Goal: Task Accomplishment & Management: Manage account settings

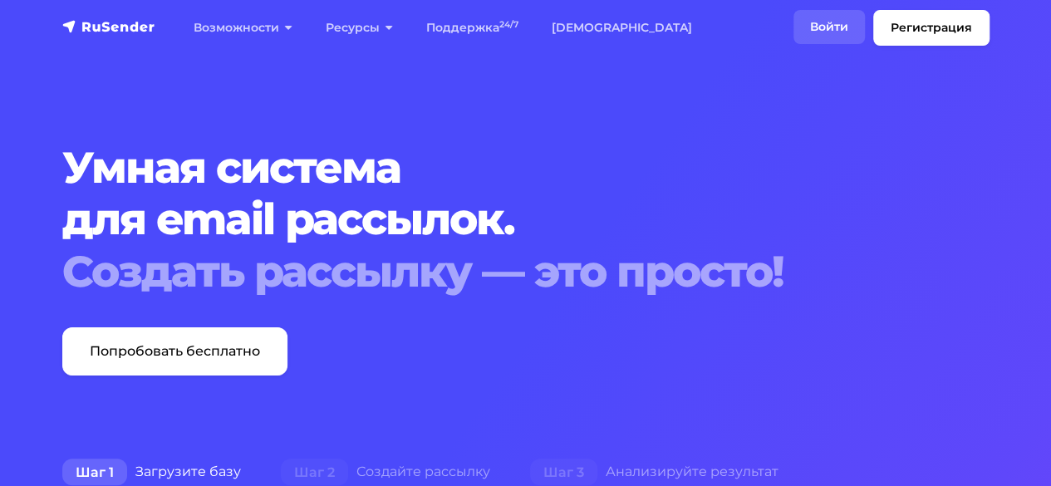
click at [822, 17] on link "Войти" at bounding box center [828, 27] width 71 height 34
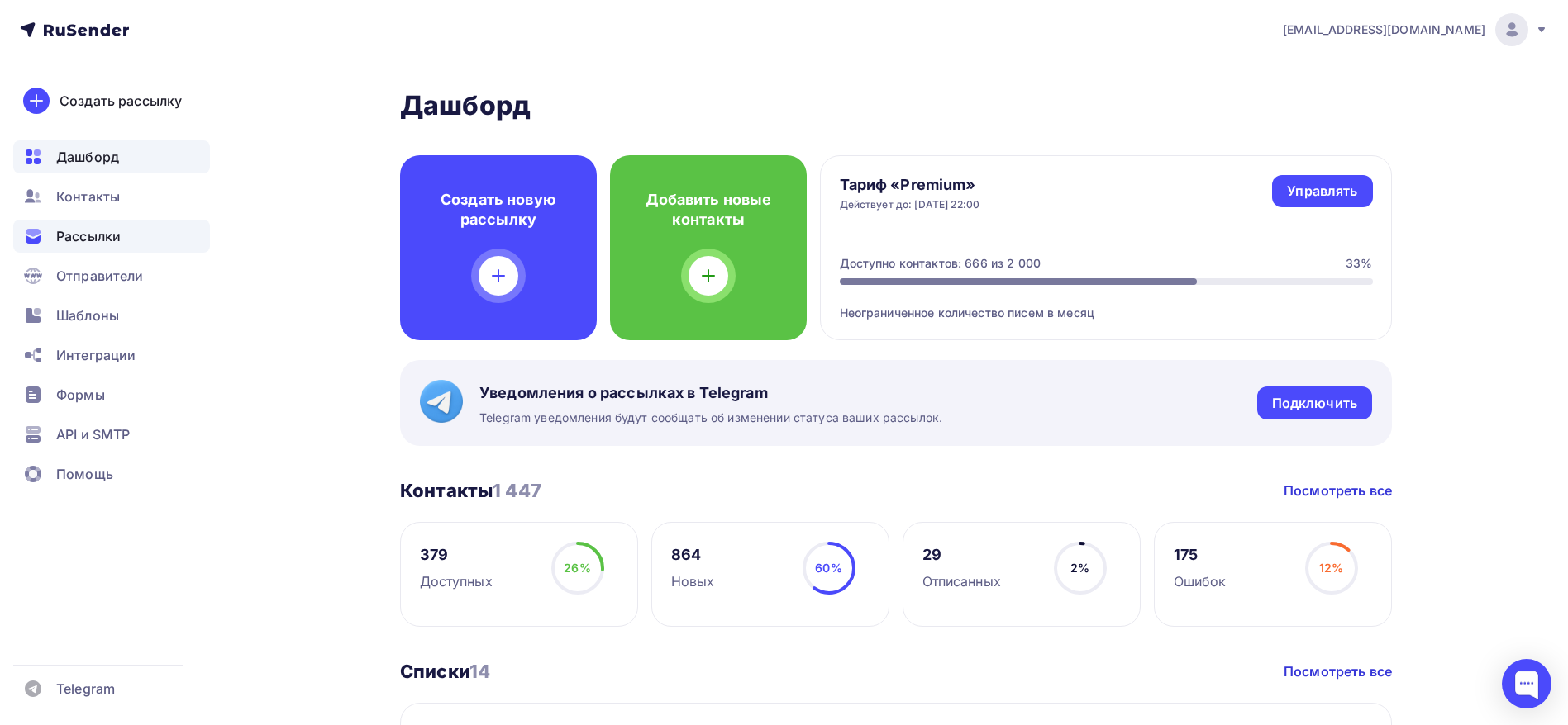
click at [102, 244] on span "Рассылки" at bounding box center [88, 237] width 65 height 20
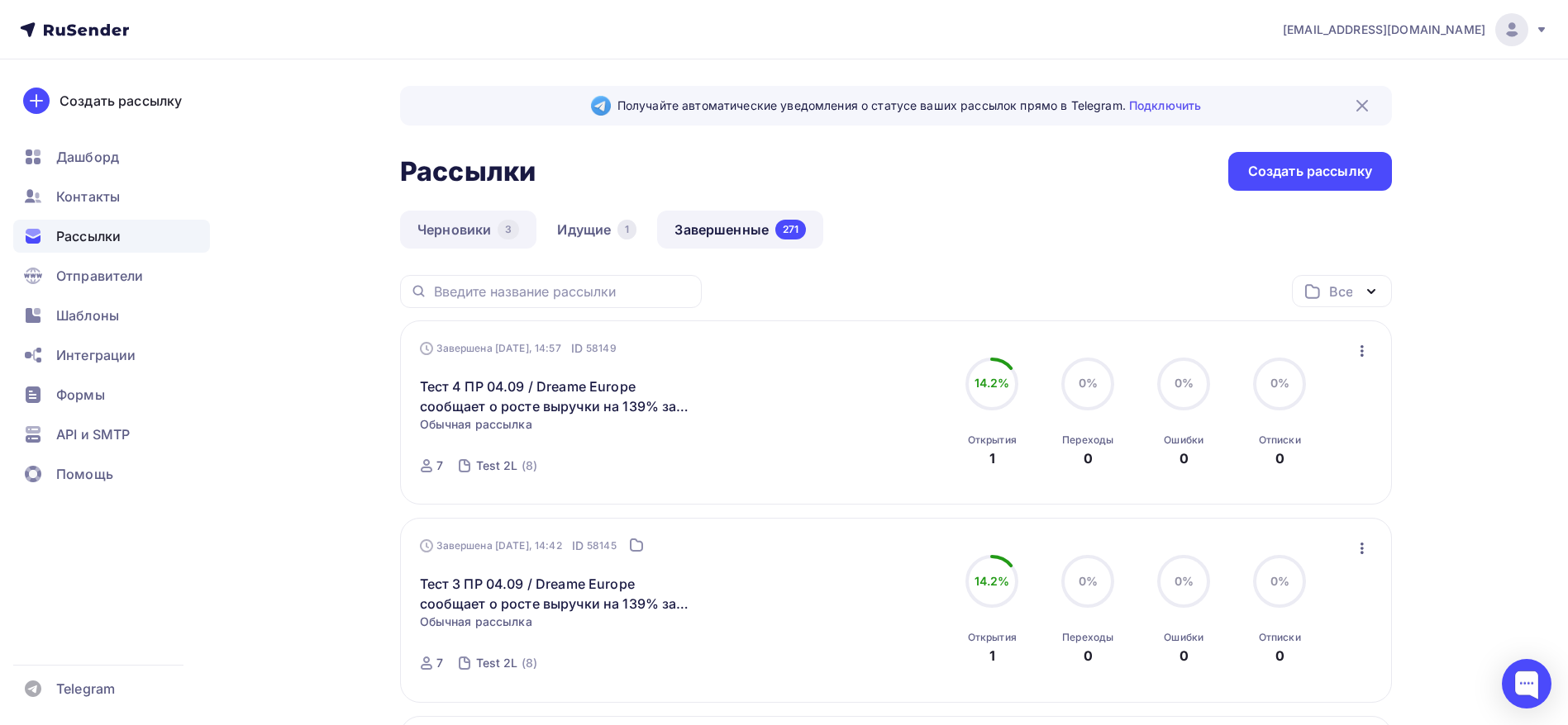
click at [518, 217] on link "Черновики 3" at bounding box center [468, 230] width 136 height 38
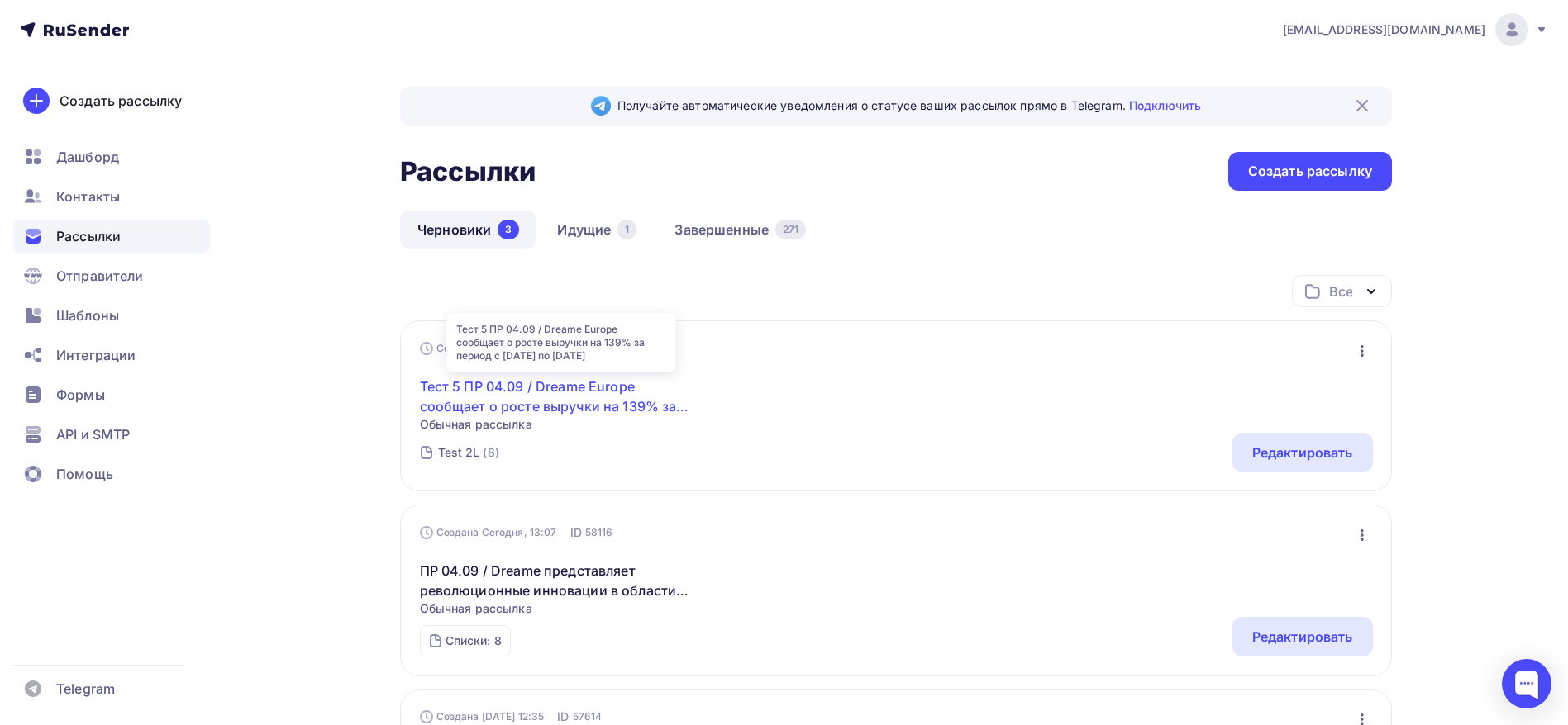
click at [606, 386] on link "Тест 5 ПР 04.09 / Dreame Europe сообщает о росте выручки на 139% за период с [D…" at bounding box center [561, 397] width 284 height 40
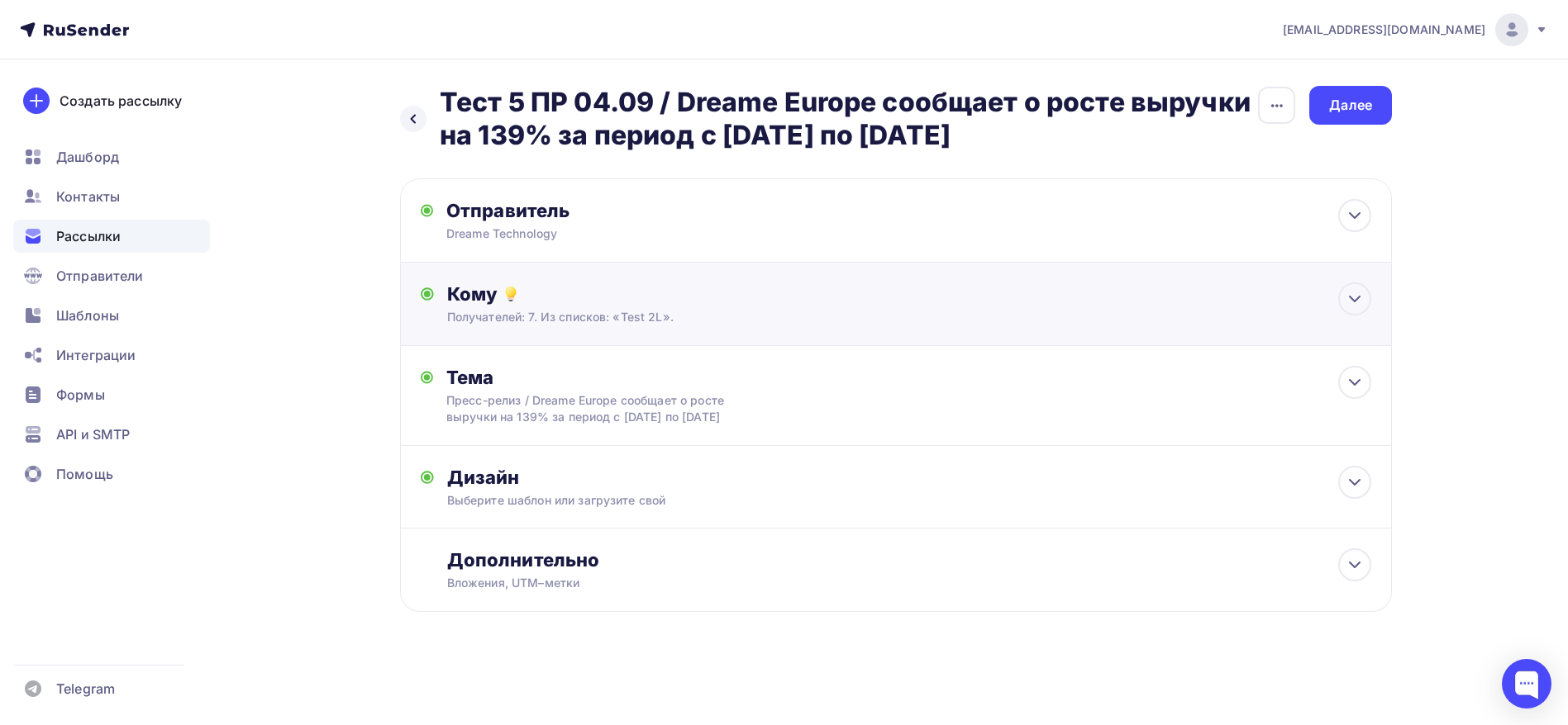
click at [686, 290] on div "Кому" at bounding box center [908, 293] width 924 height 23
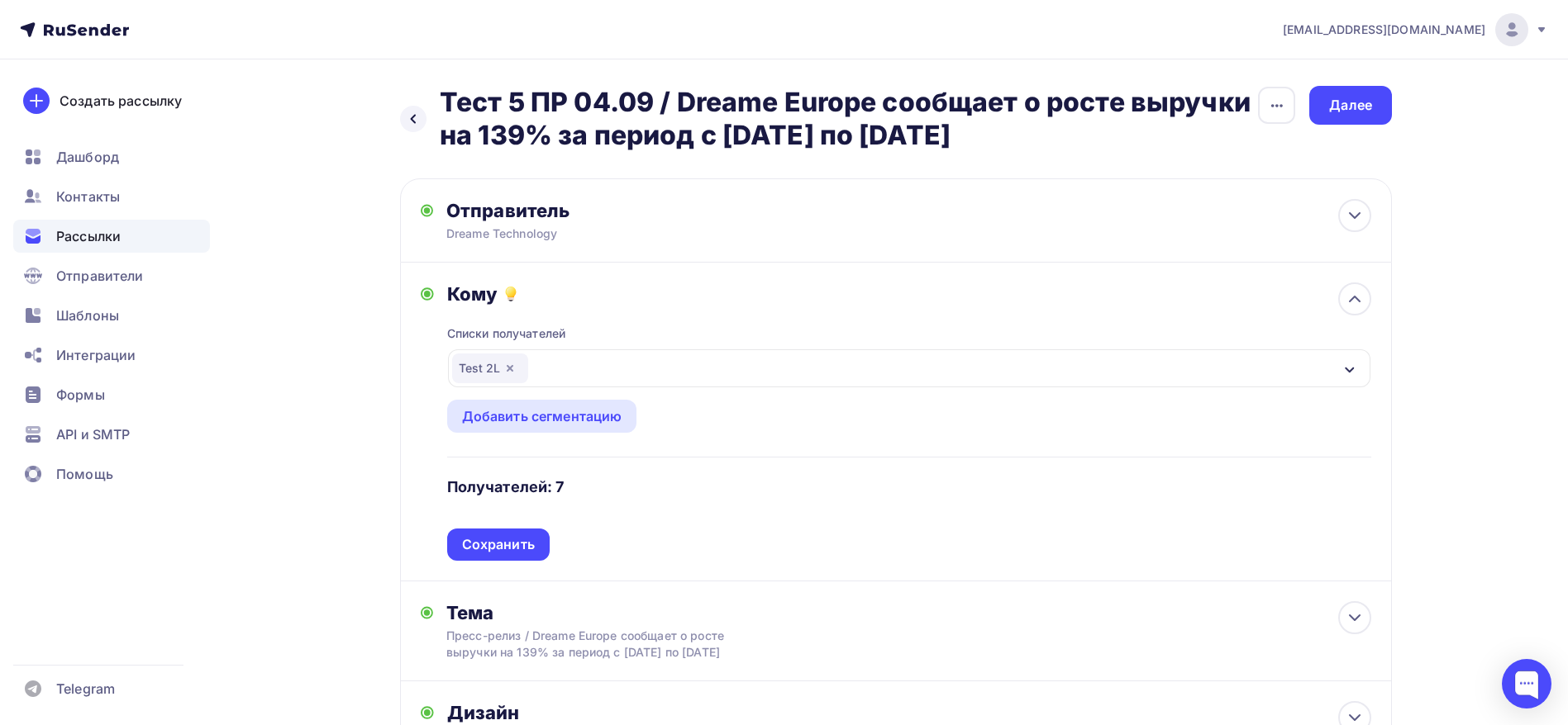
click at [1135, 383] on div "Test 2L" at bounding box center [908, 368] width 922 height 38
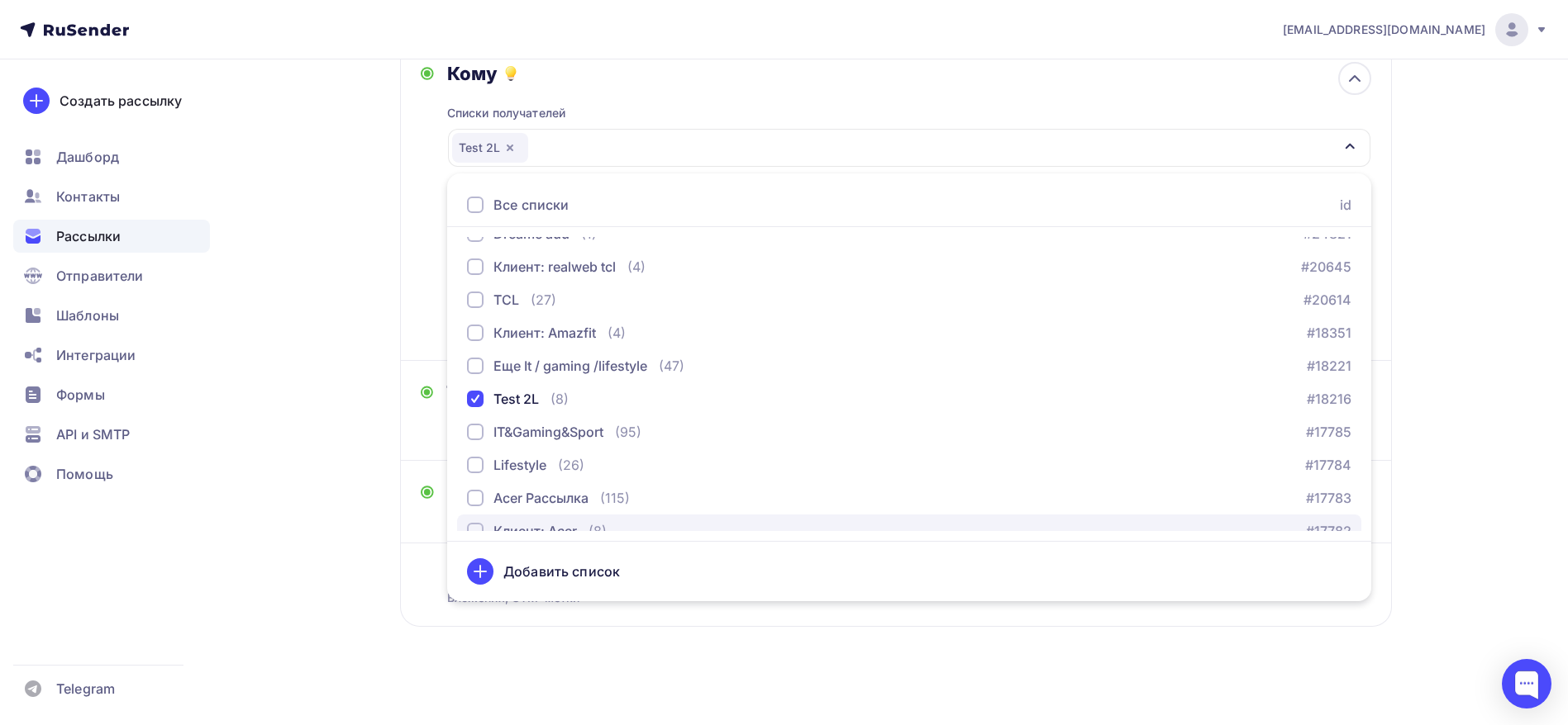
scroll to position [124, 0]
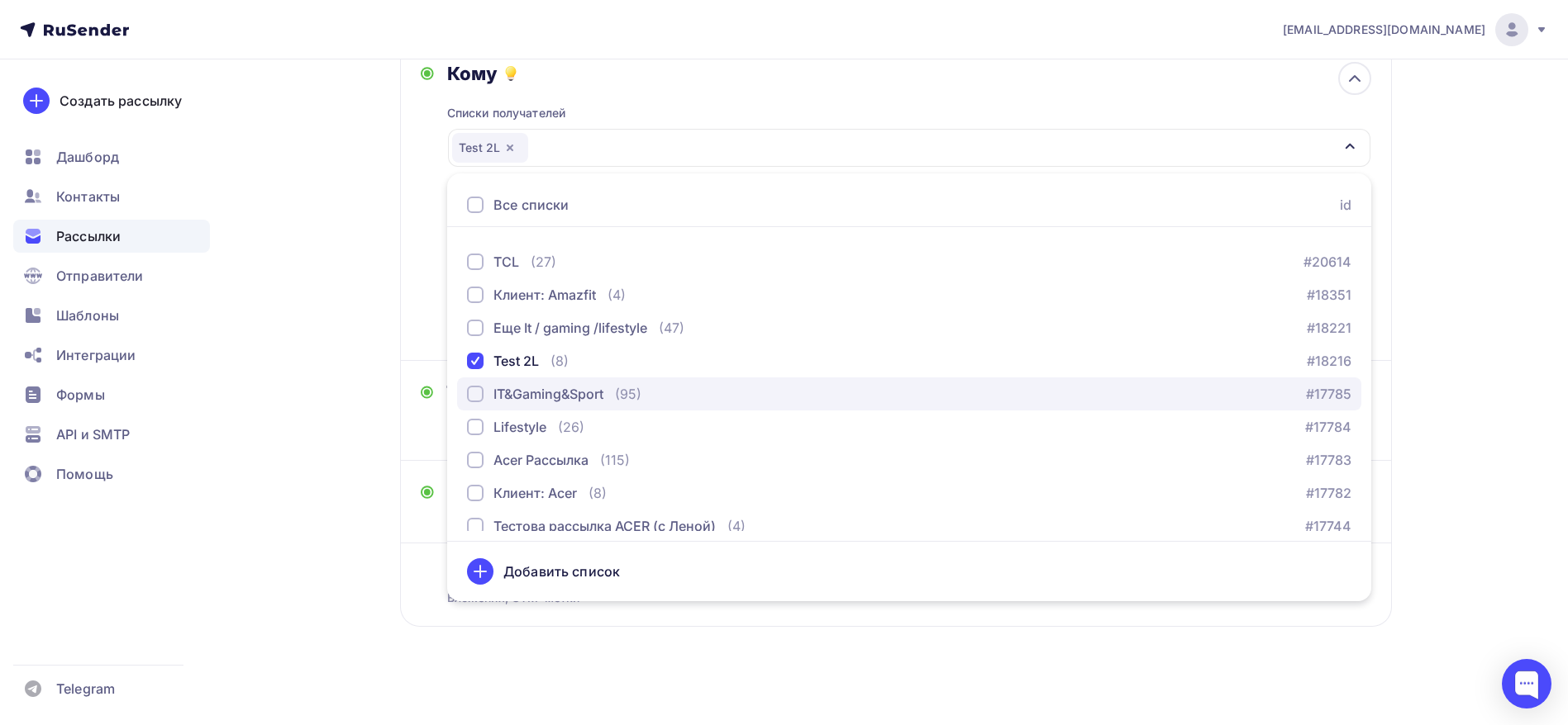
click at [532, 395] on div "IT&Gaming&Sport" at bounding box center [548, 394] width 109 height 20
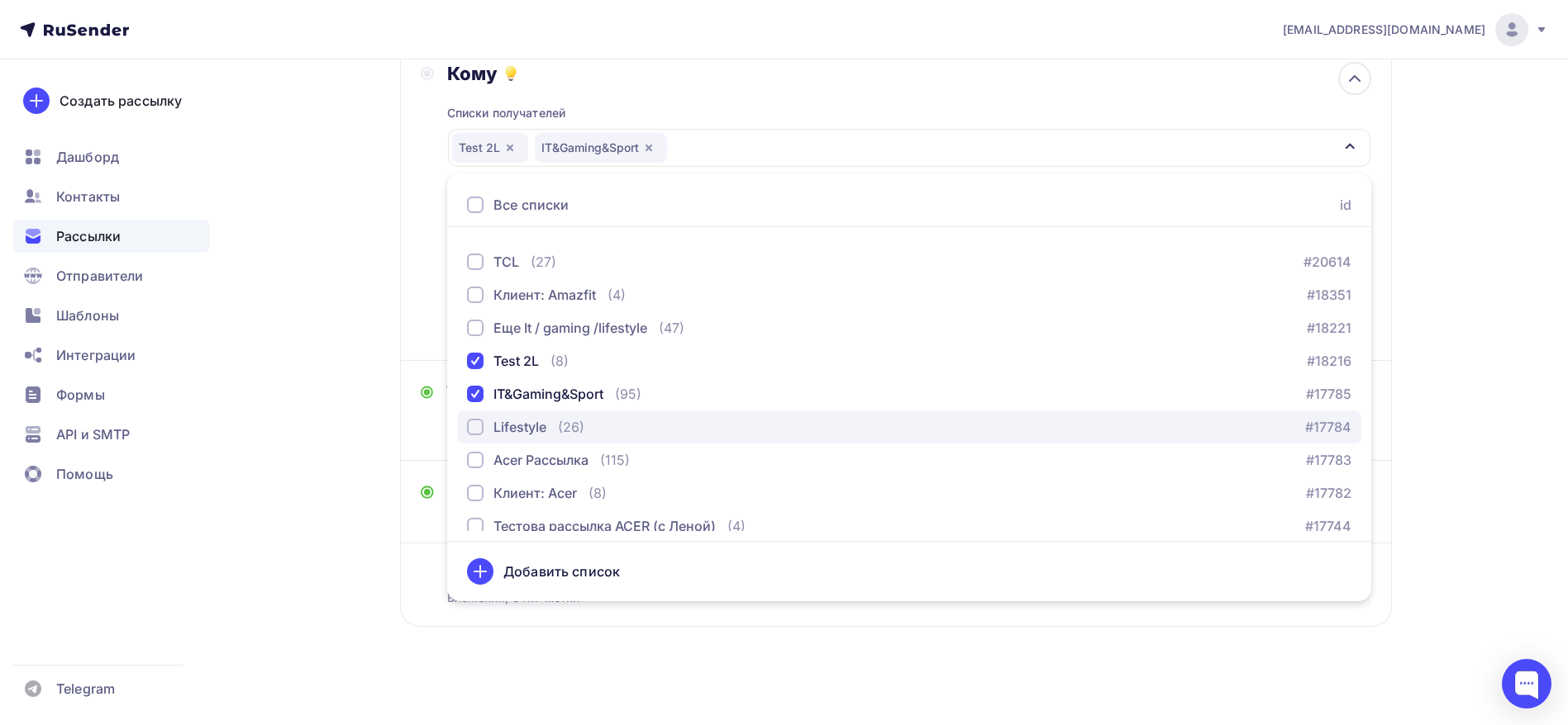
click at [524, 430] on div "Lifestyle" at bounding box center [519, 427] width 53 height 20
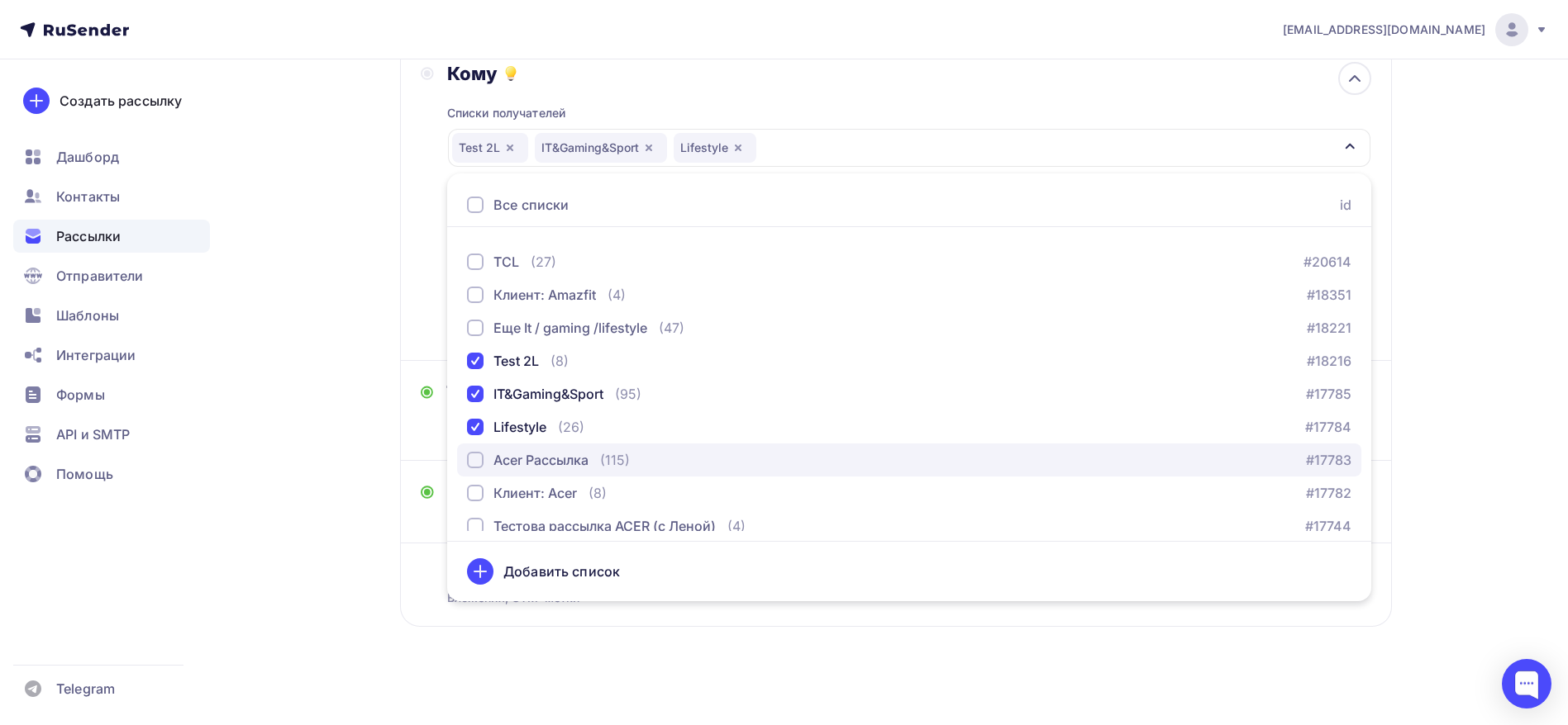
click at [525, 459] on div "Acer Рассылка" at bounding box center [541, 460] width 96 height 20
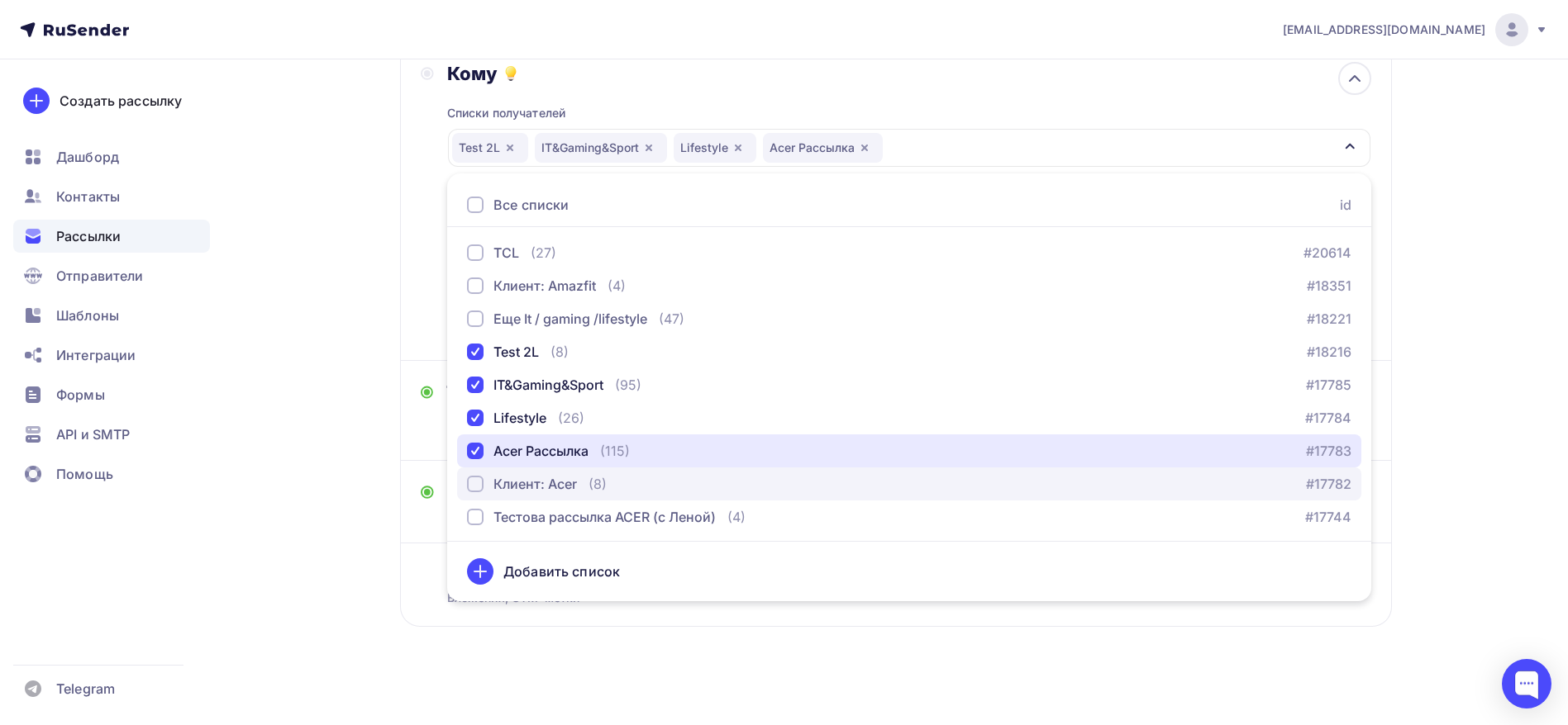
scroll to position [135, 0]
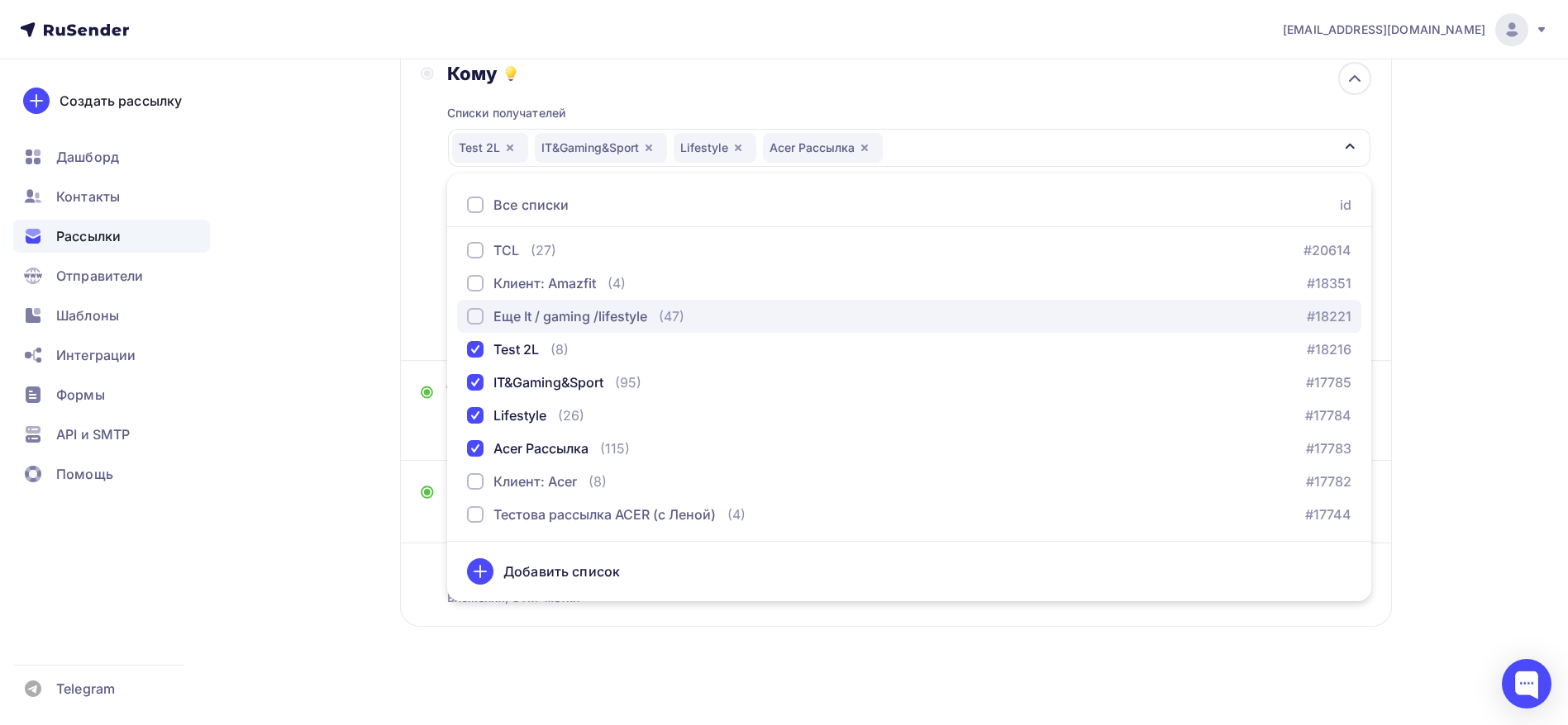
click at [590, 312] on div "Еще It / gaming /lifestyle" at bounding box center [570, 316] width 154 height 20
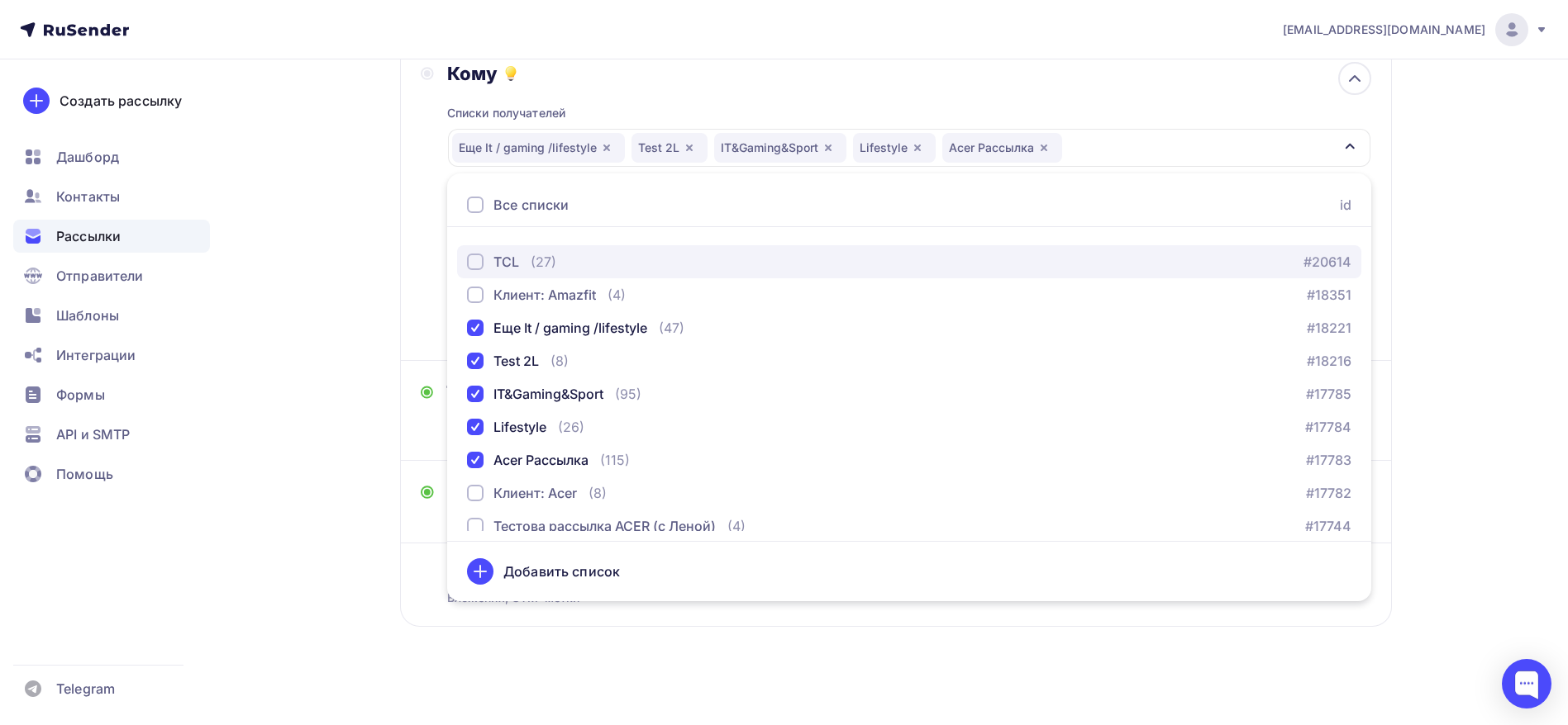
click at [552, 266] on div "(27)" at bounding box center [543, 262] width 26 height 20
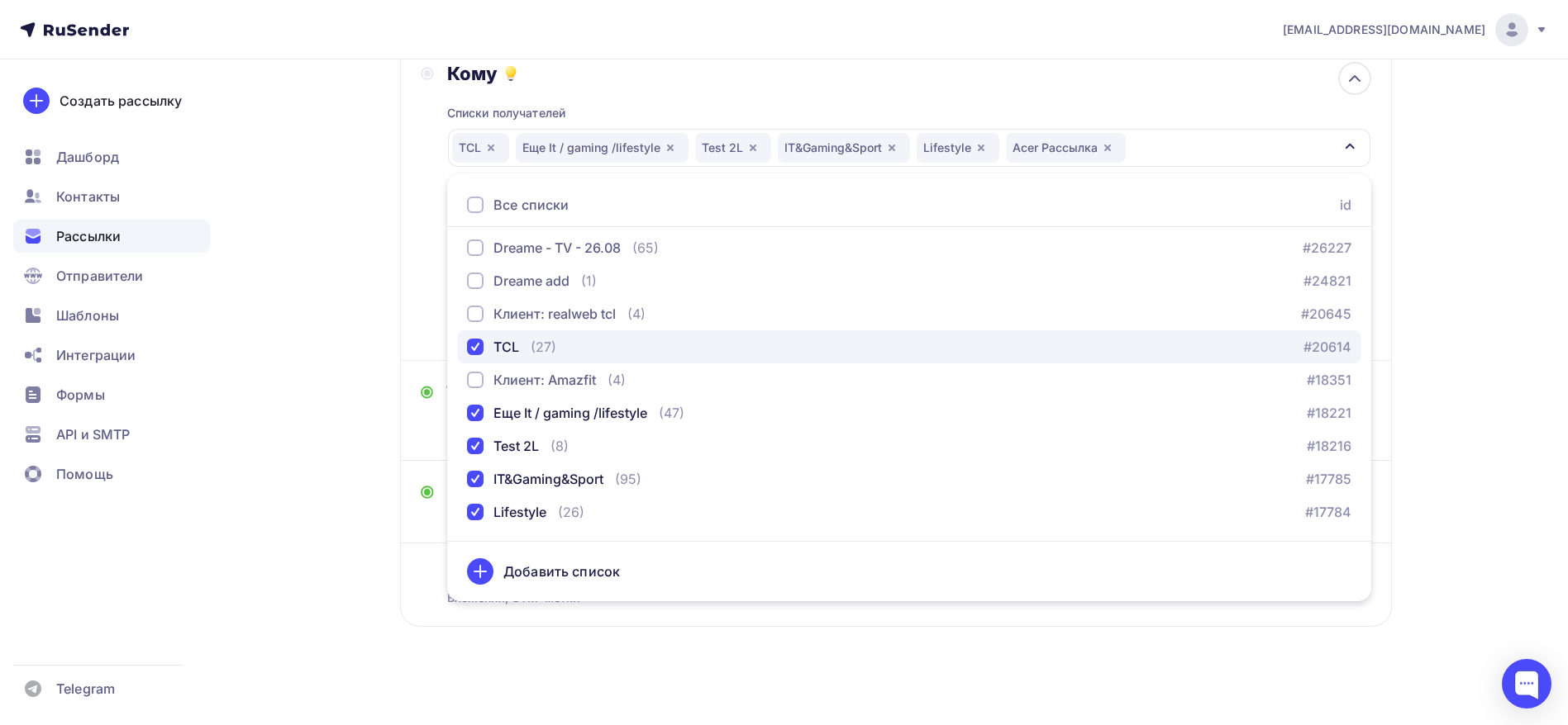
scroll to position [0, 0]
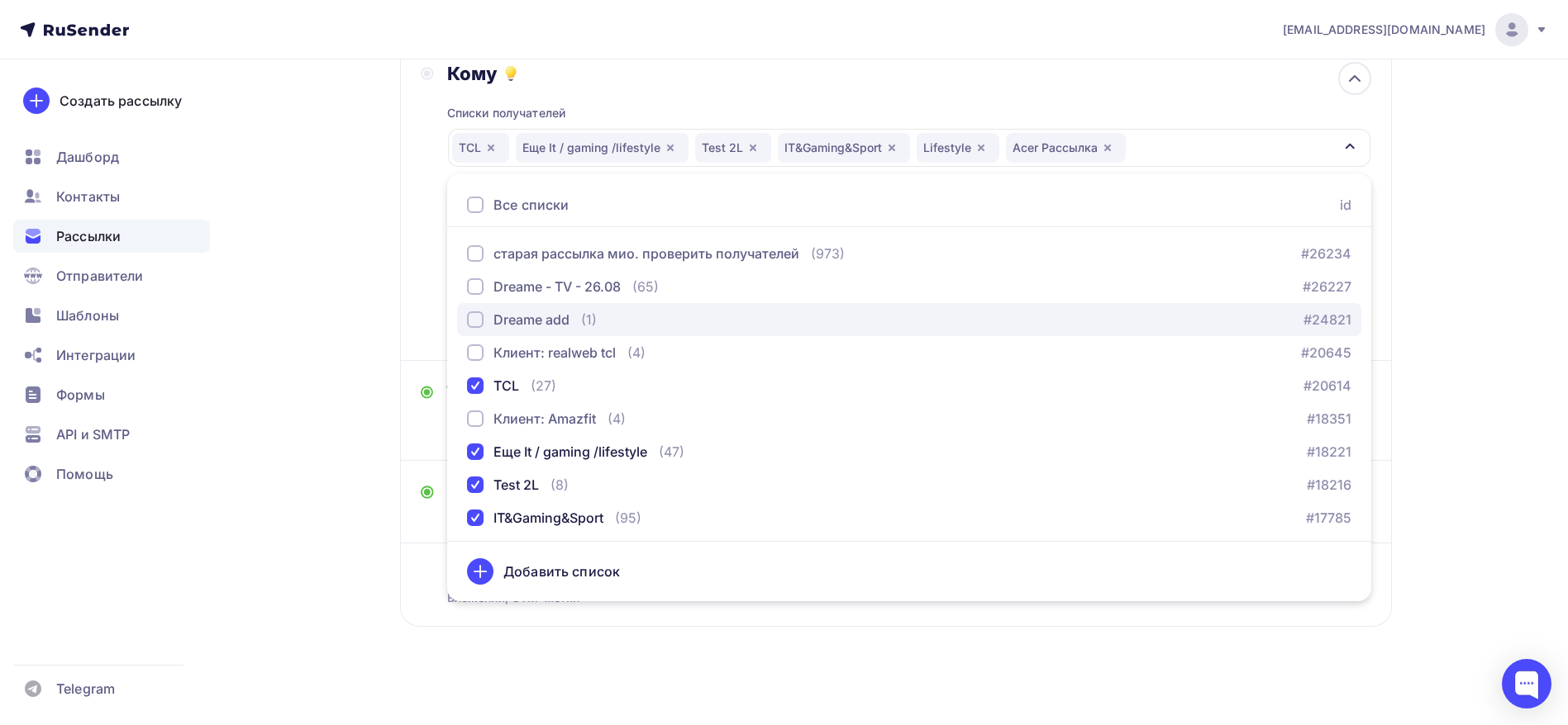
click at [690, 314] on div "Dreame add (1) #24821" at bounding box center [908, 320] width 884 height 20
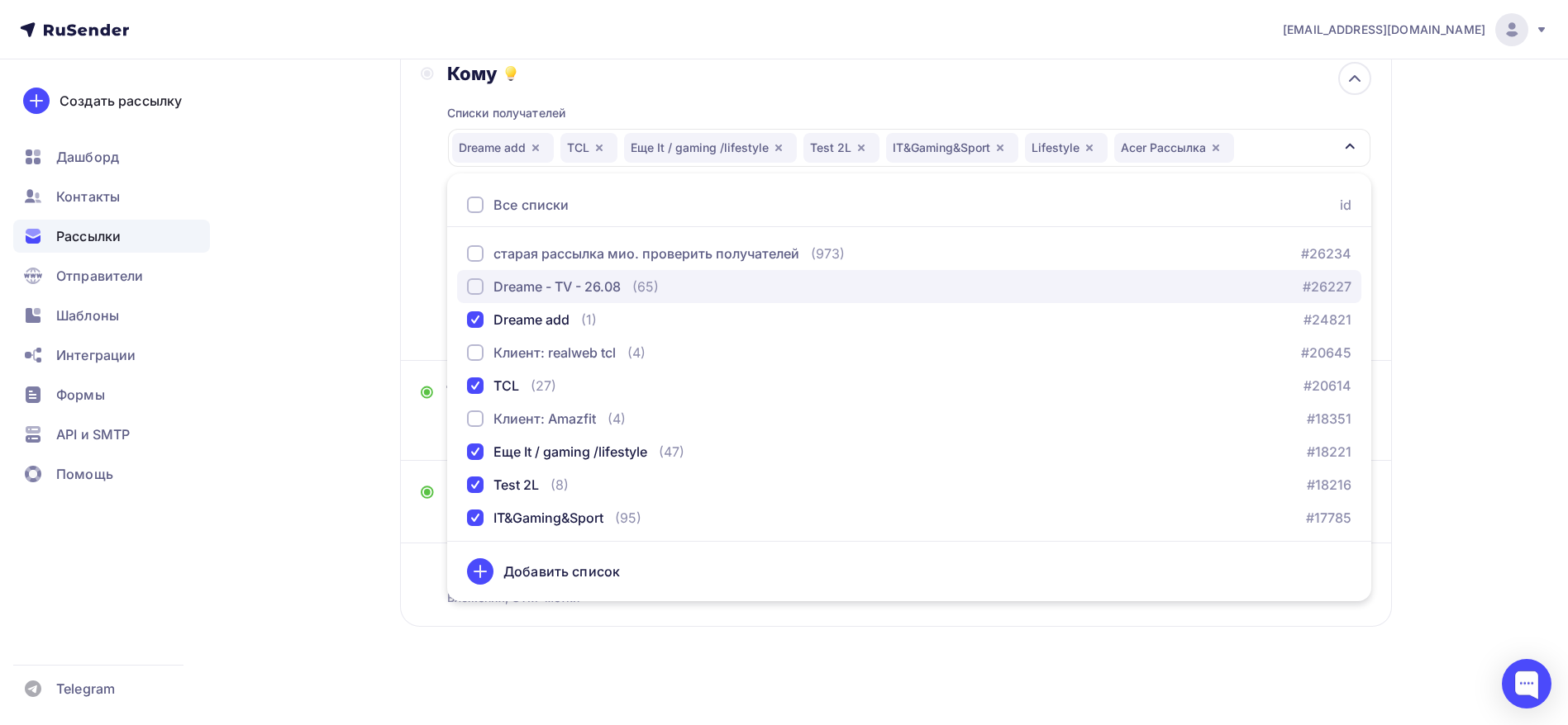
click at [700, 280] on div "Dreame - TV - 26.08 (65) #26227" at bounding box center [908, 286] width 884 height 20
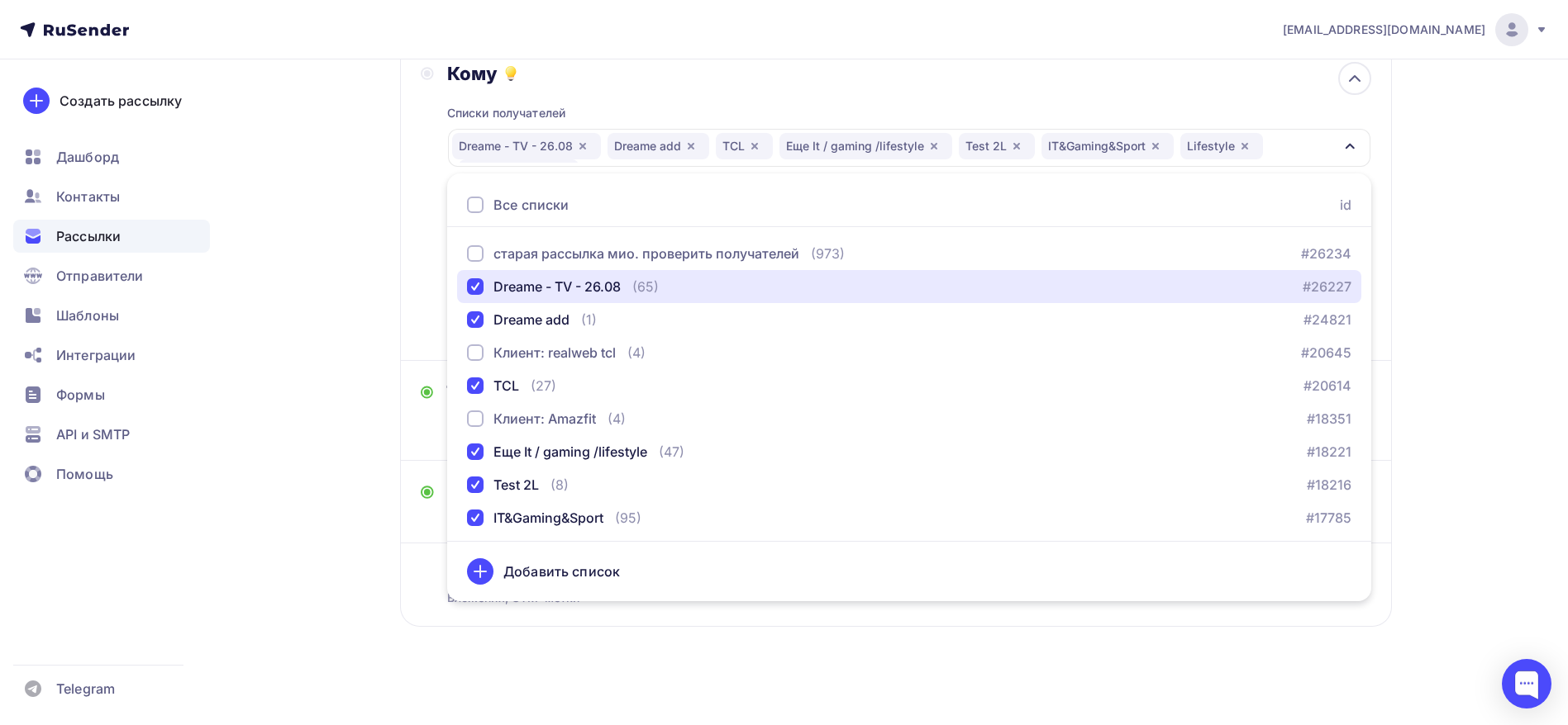
click at [1351, 149] on icon "button" at bounding box center [1349, 145] width 13 height 13
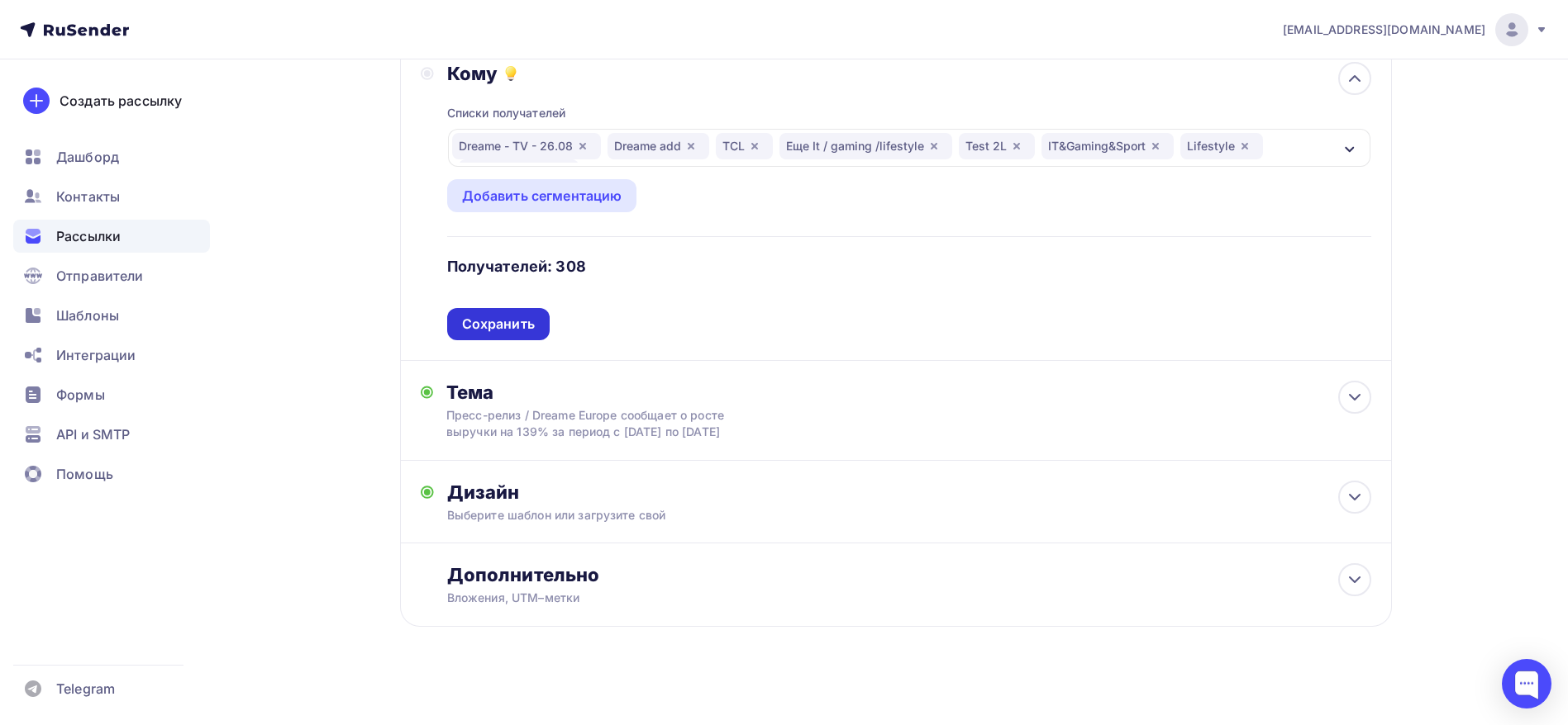
click at [486, 326] on div "Сохранить" at bounding box center [497, 323] width 73 height 19
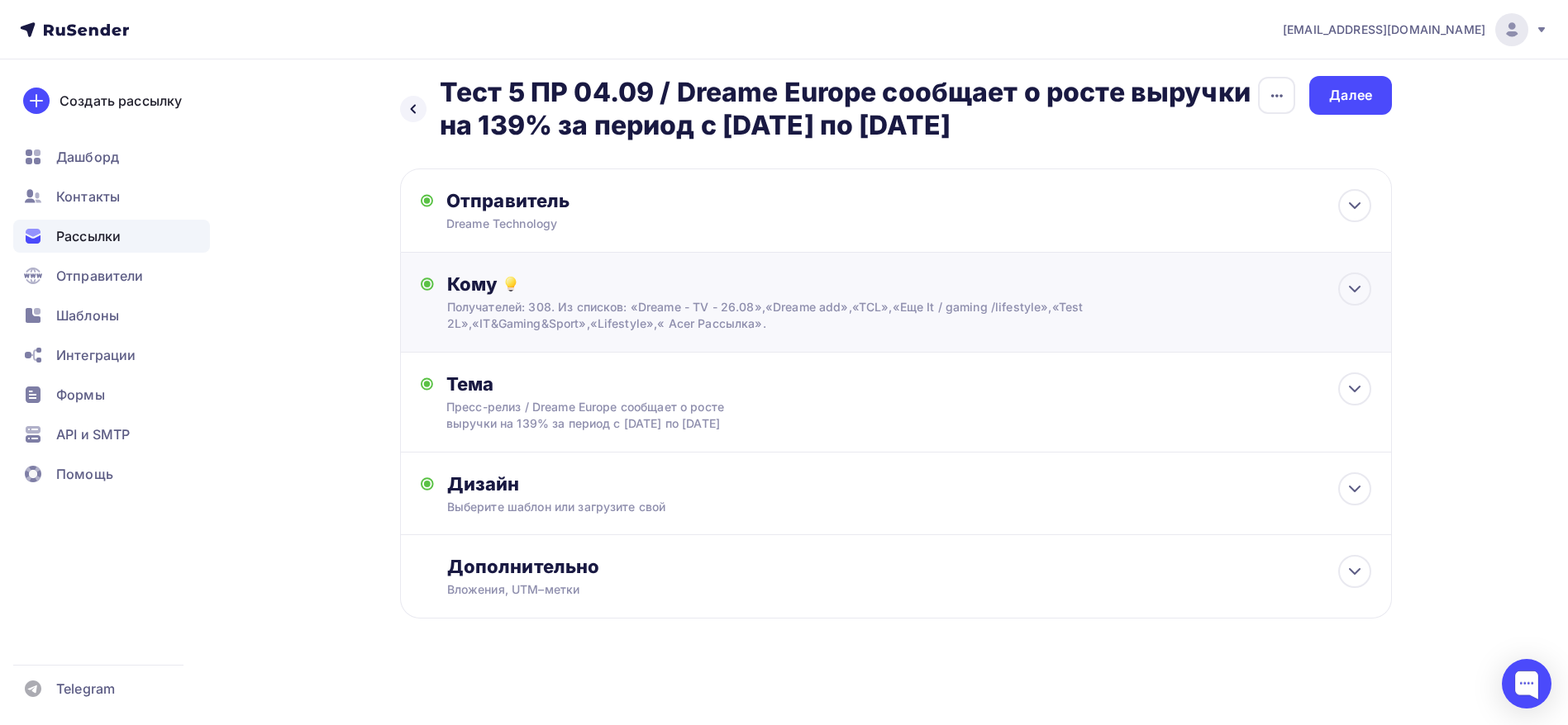
scroll to position [27, 0]
click at [804, 253] on div "Кому Получателей: 308. Из списков: «Dreame - TV - 26.08»,«Dreame add»,«TCL»,«Ещ…" at bounding box center [895, 302] width 992 height 100
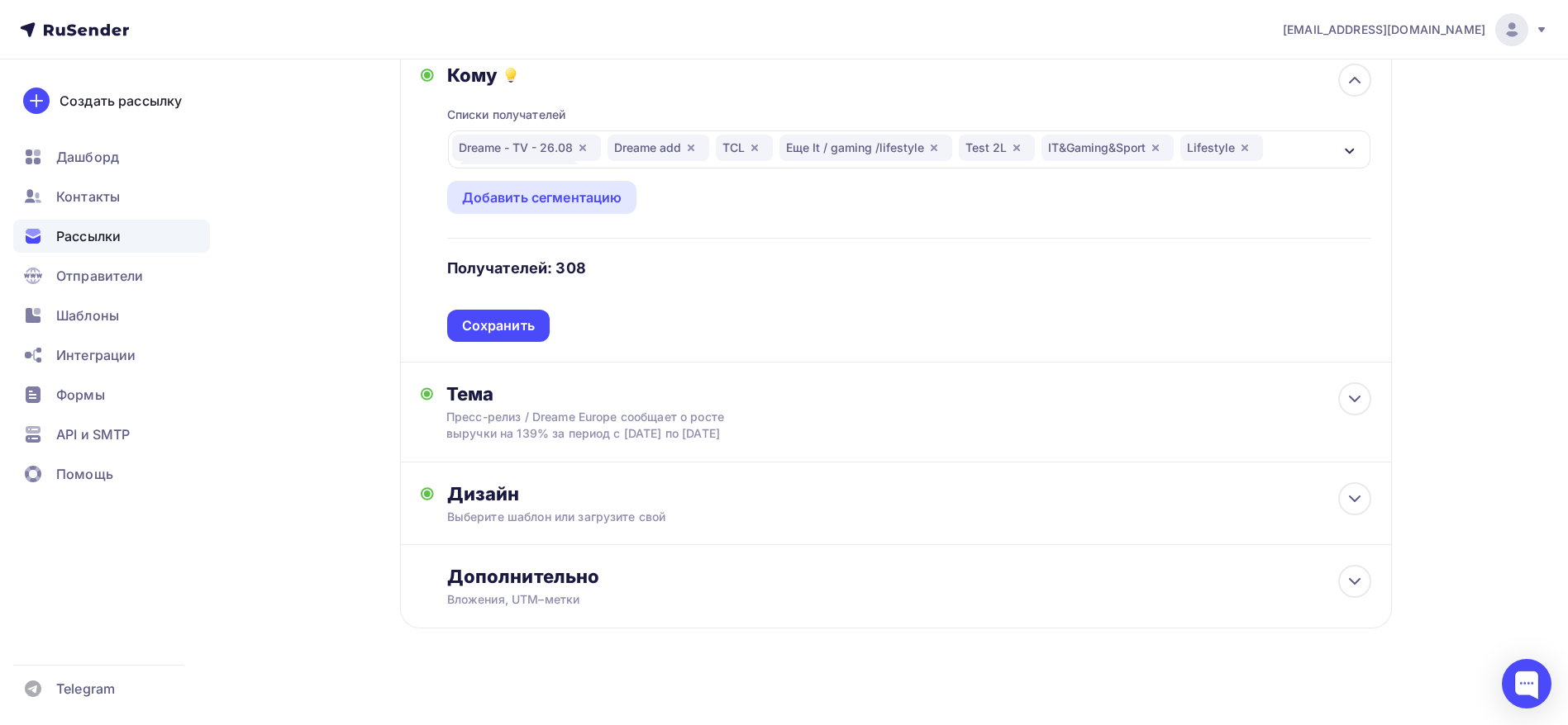
scroll to position [221, 0]
click at [1356, 139] on div "Dreame - TV - 26.08 Dreame add TCL Еще It / gaming /lifestyle Test 2L IT&Gaming…" at bounding box center [908, 148] width 922 height 38
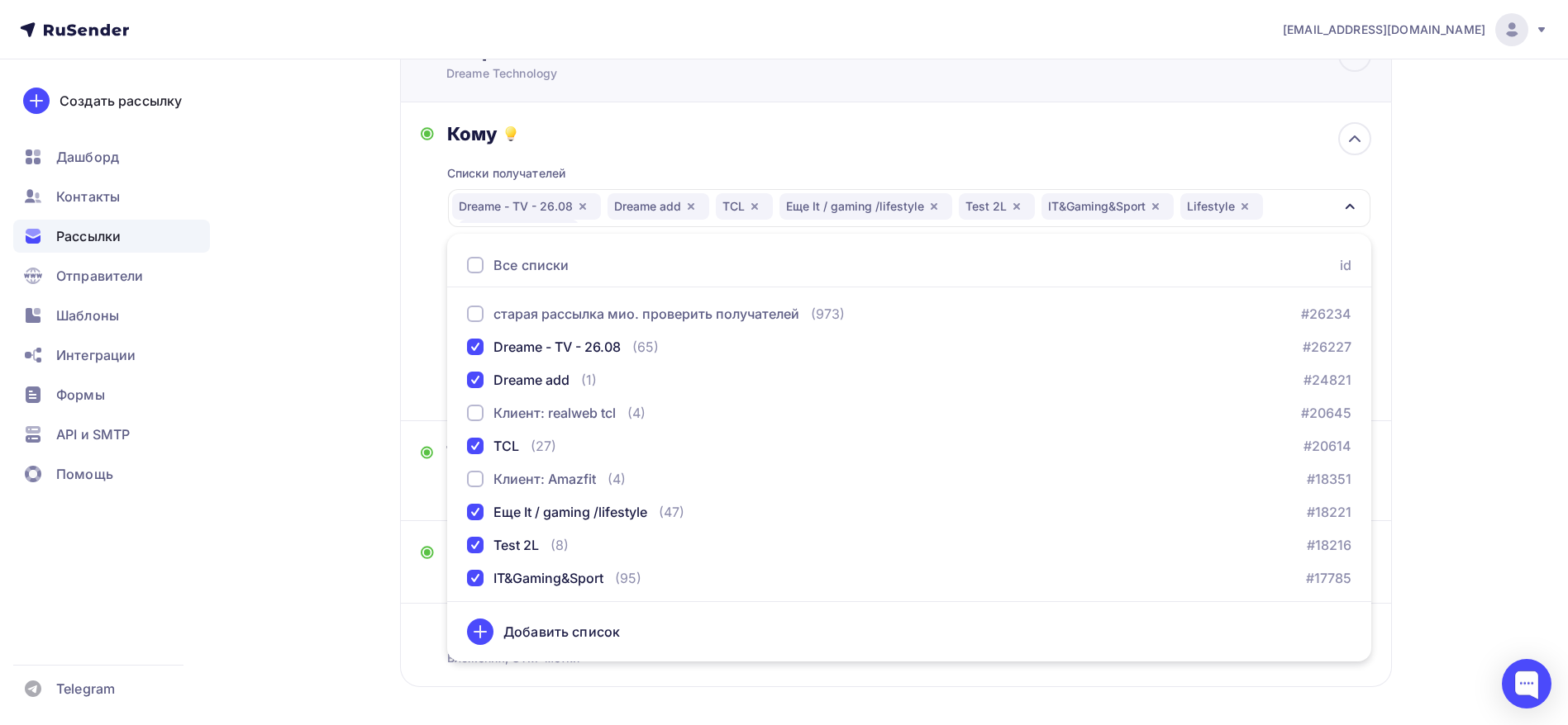
scroll to position [121, 0]
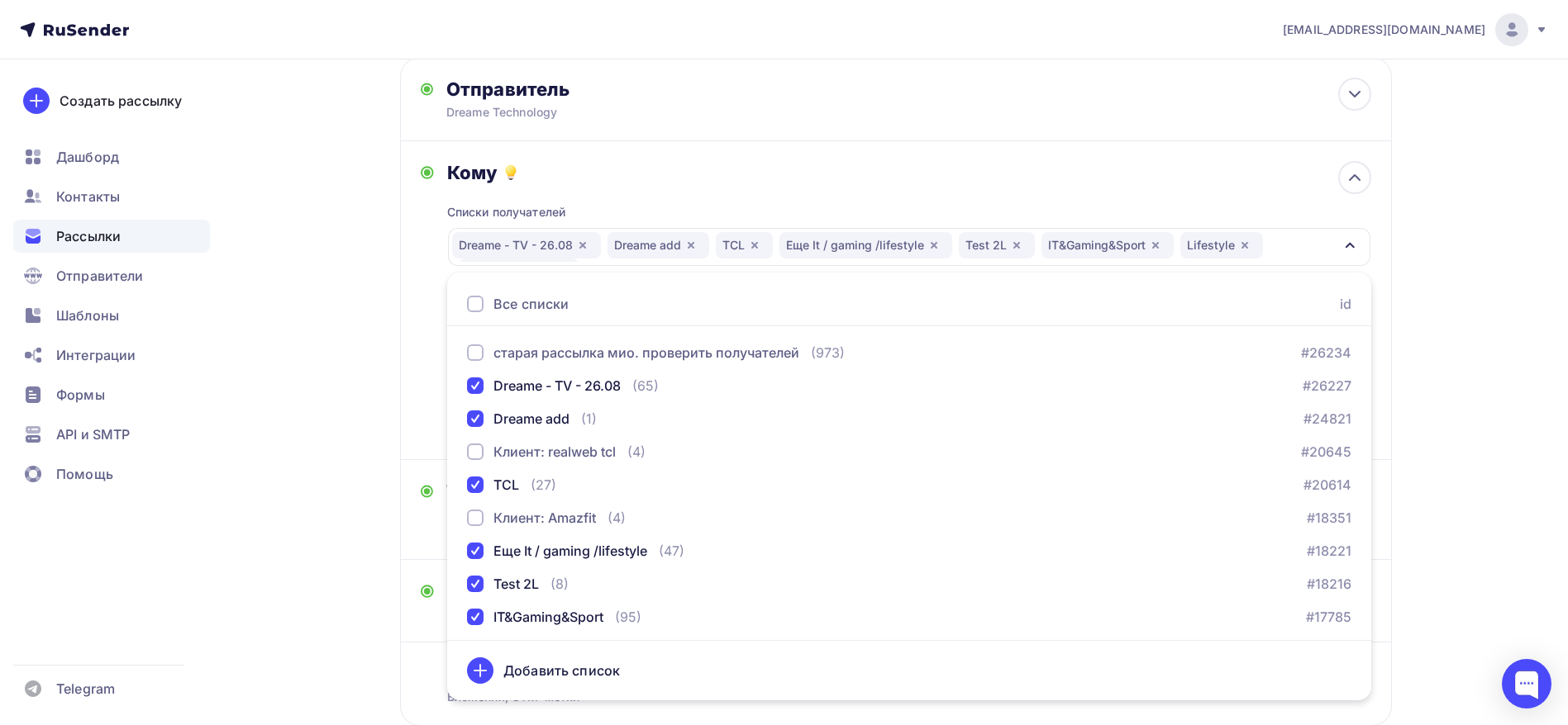
click at [1345, 256] on div "button" at bounding box center [1349, 247] width 13 height 20
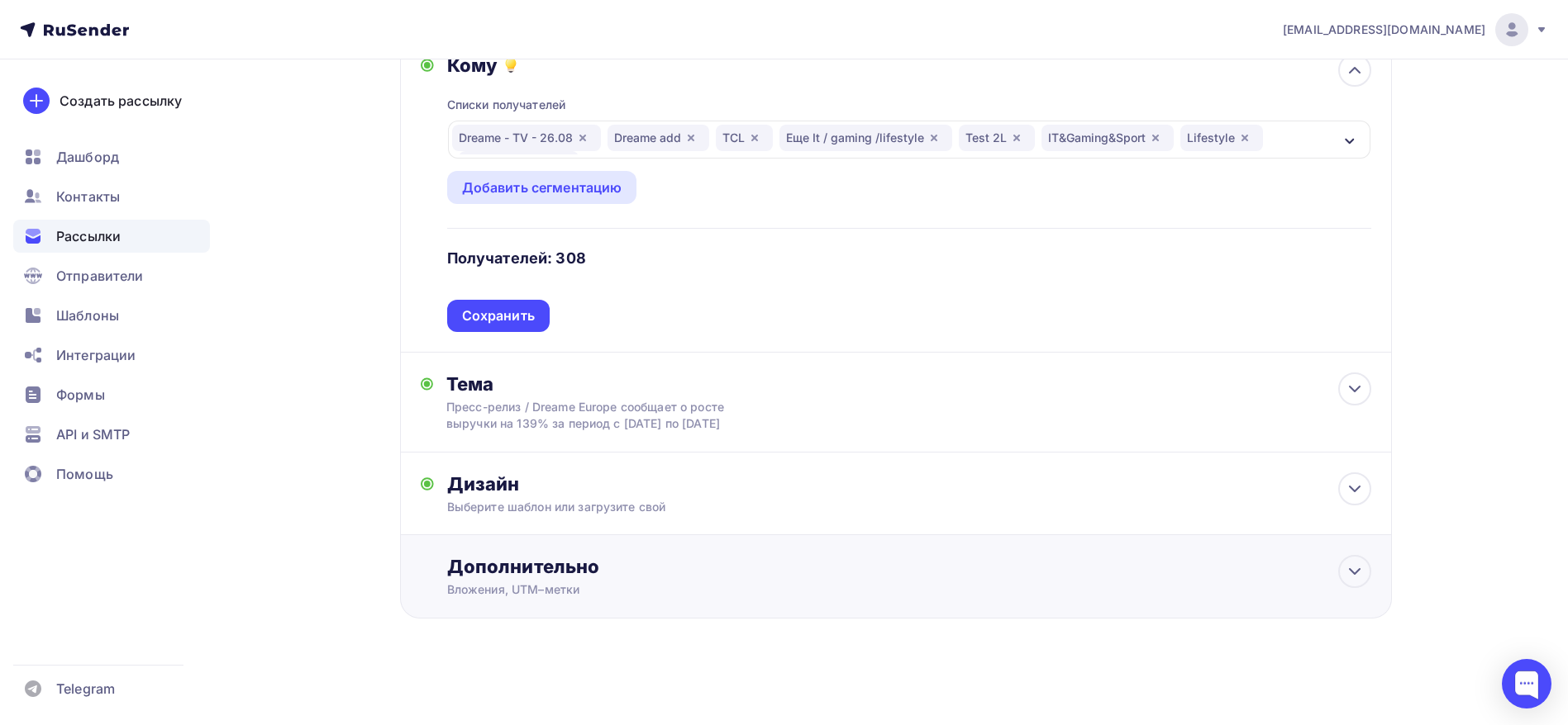
click at [690, 569] on div "Дополнительно" at bounding box center [908, 566] width 924 height 23
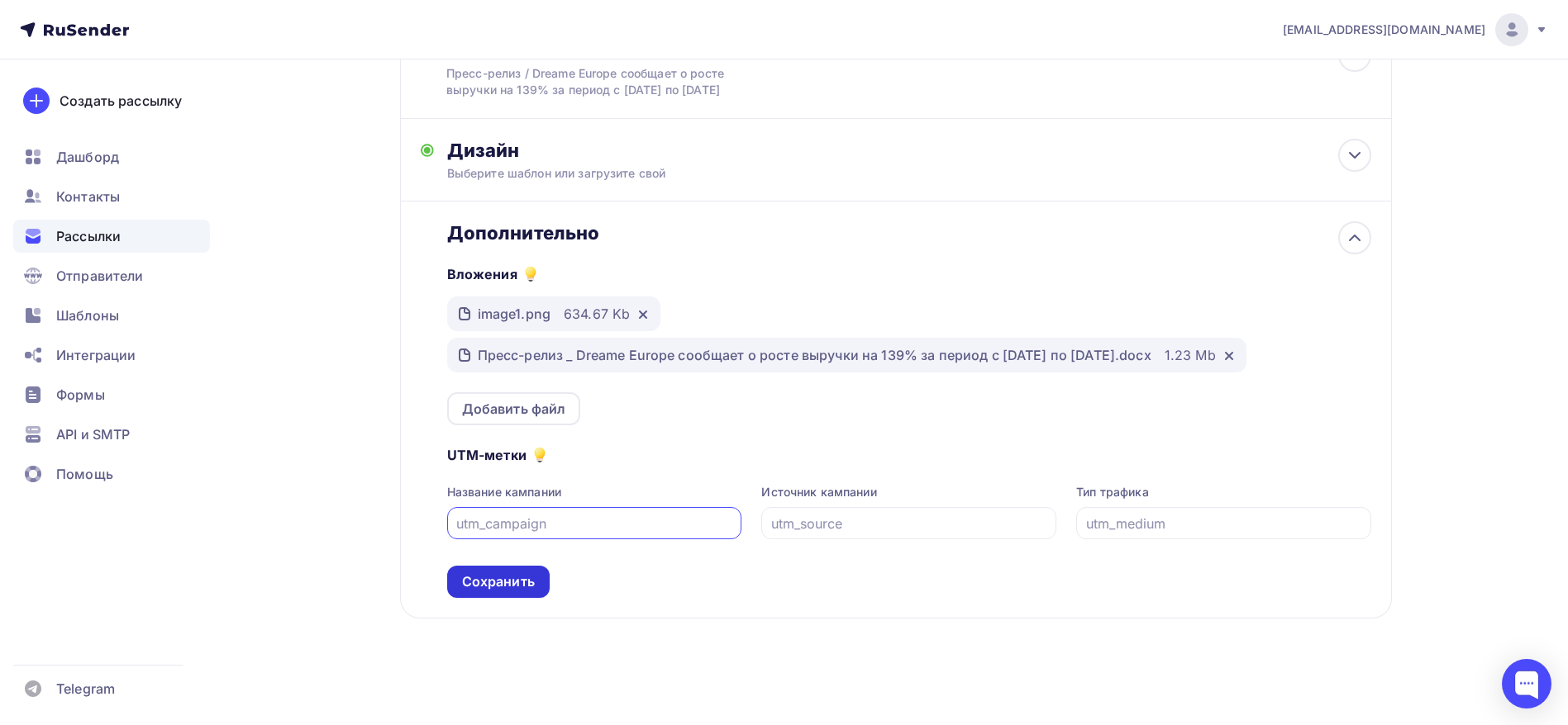
scroll to position [578, 0]
click at [482, 588] on div "Сохранить" at bounding box center [497, 582] width 73 height 19
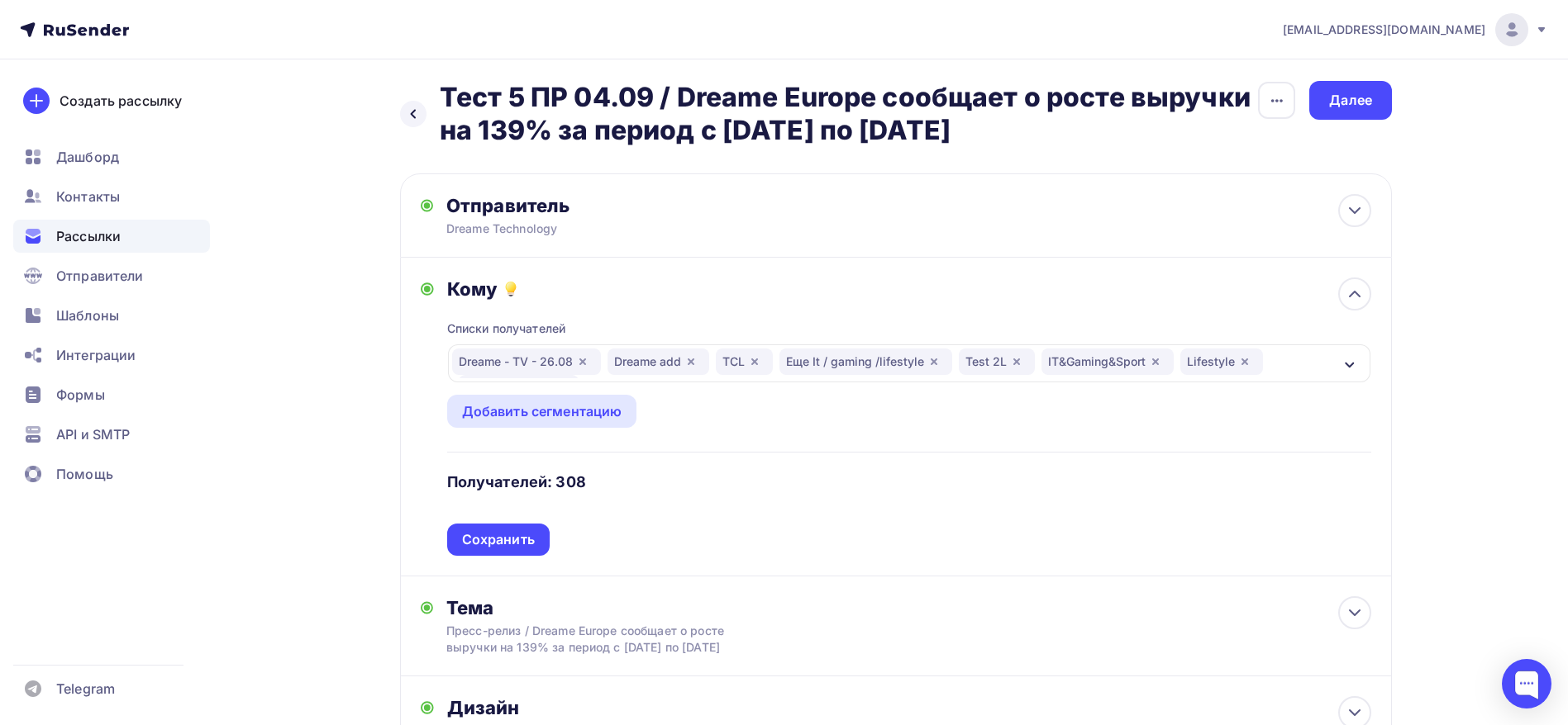
scroll to position [0, 0]
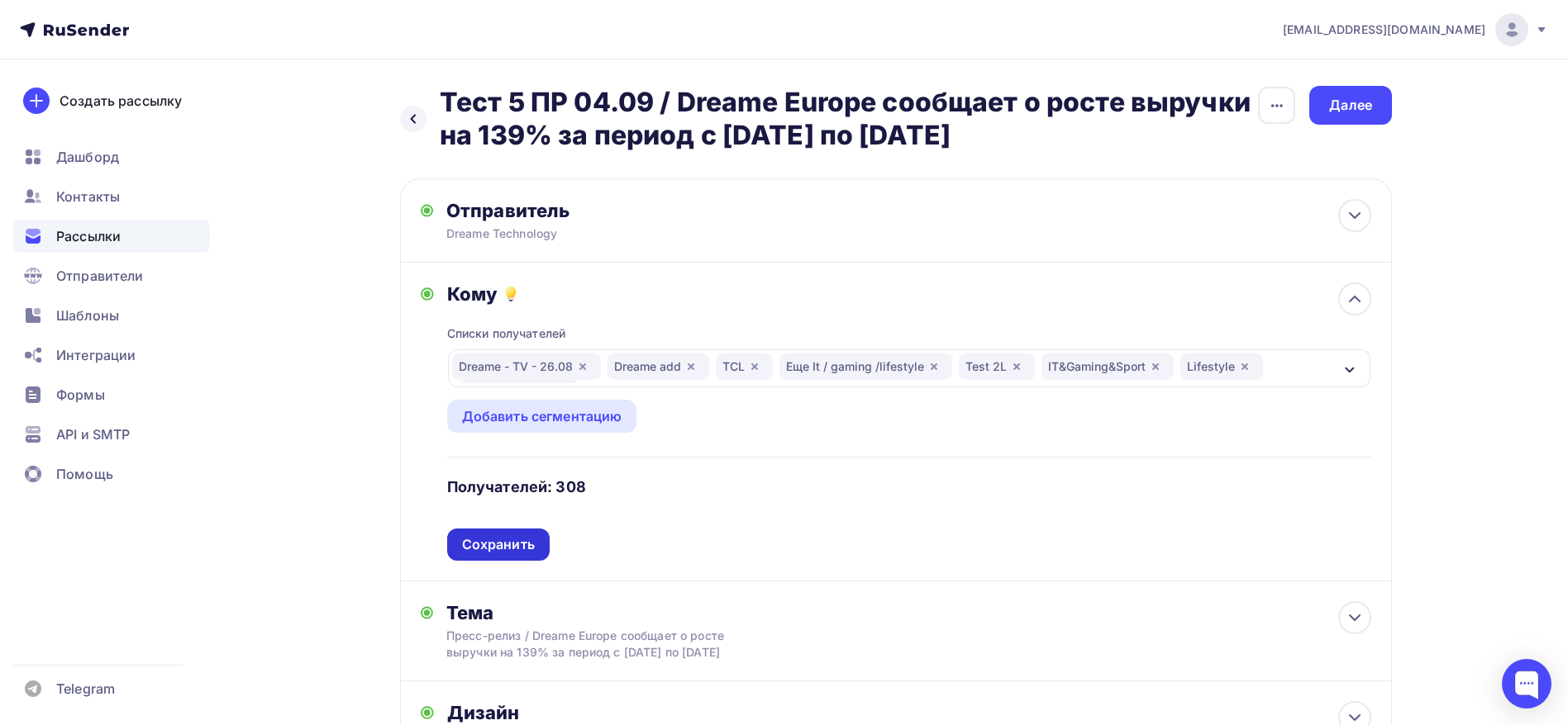
click at [501, 541] on div "Сохранить" at bounding box center [497, 544] width 73 height 19
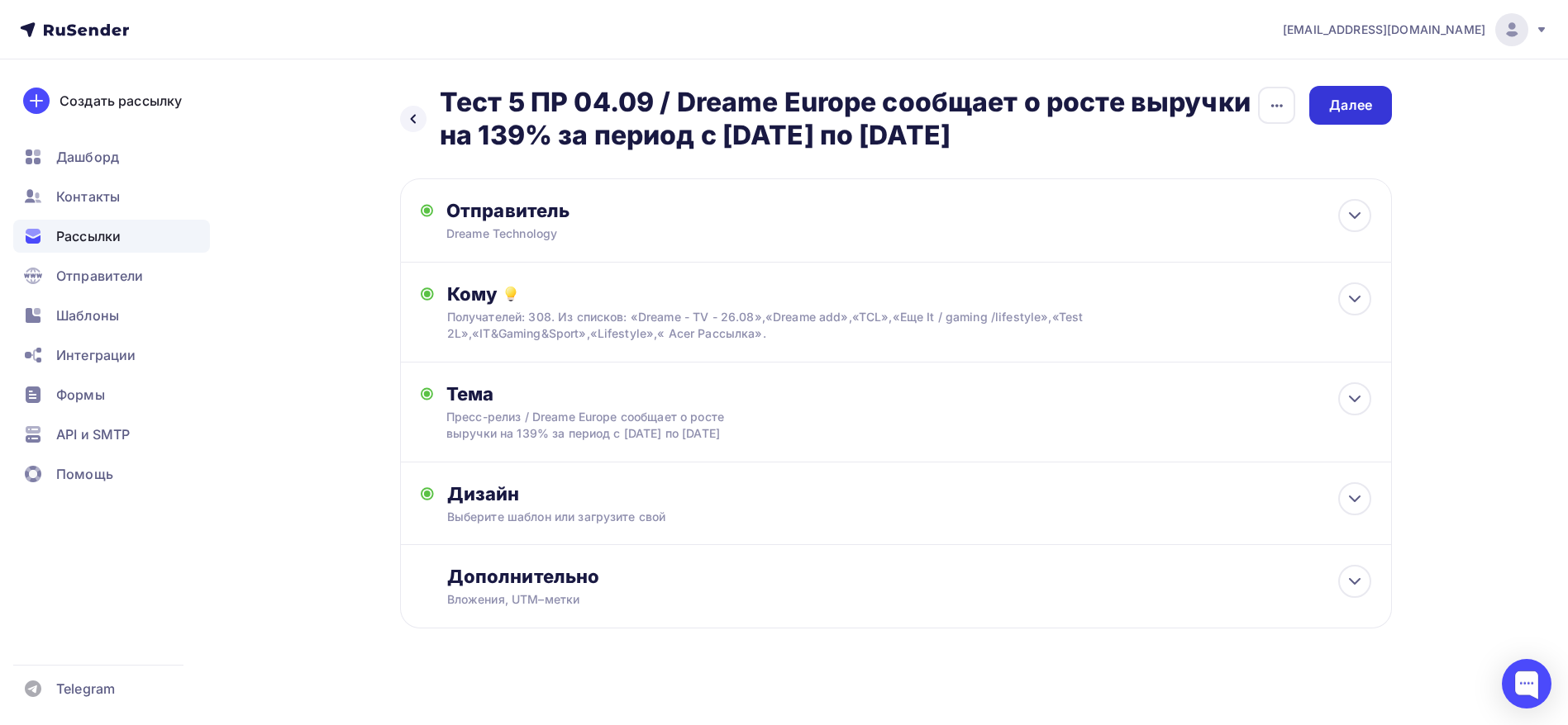
click at [1361, 114] on div "Далее" at bounding box center [1350, 104] width 43 height 19
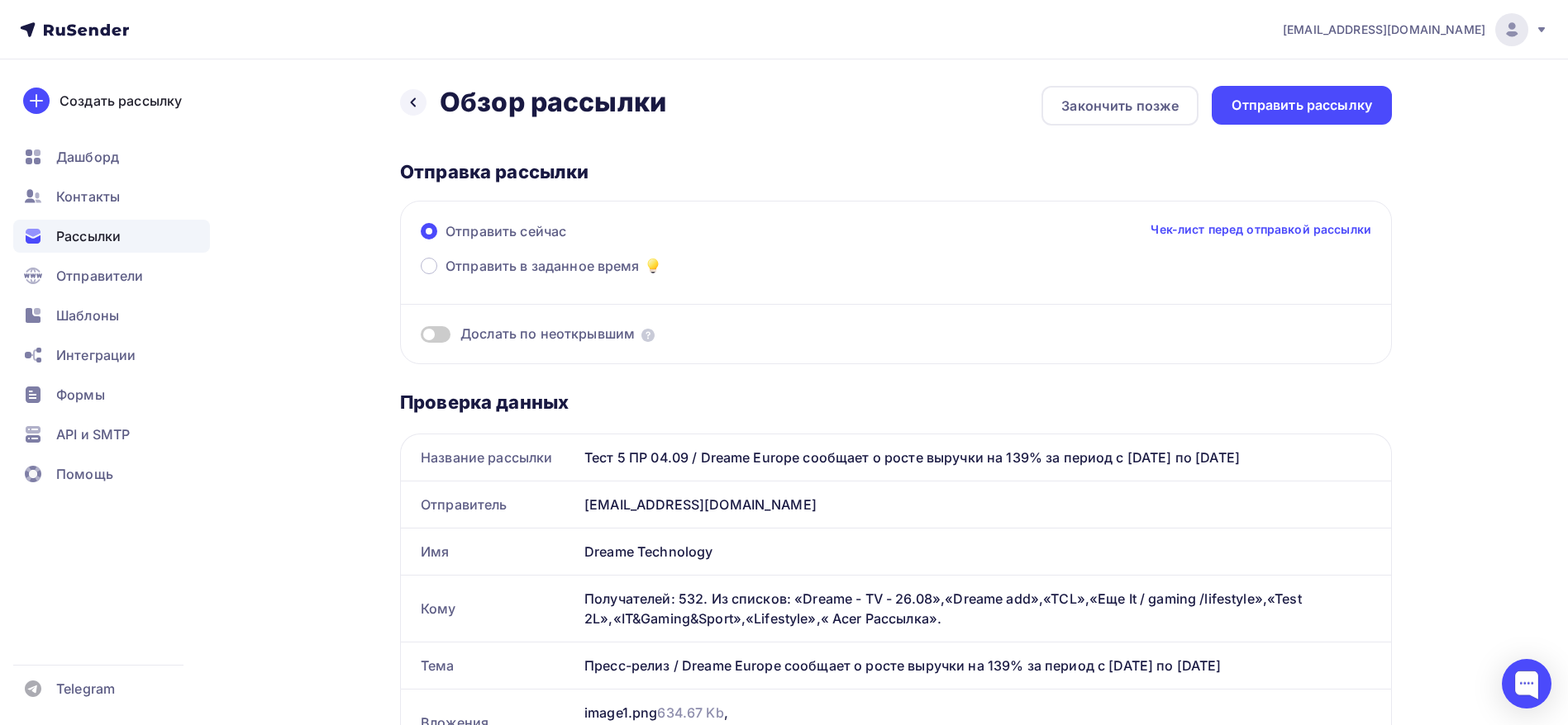
click at [430, 100] on div "Назад Обзор рассылки Обзор рассылки" at bounding box center [532, 101] width 266 height 33
click at [421, 100] on div at bounding box center [413, 102] width 27 height 27
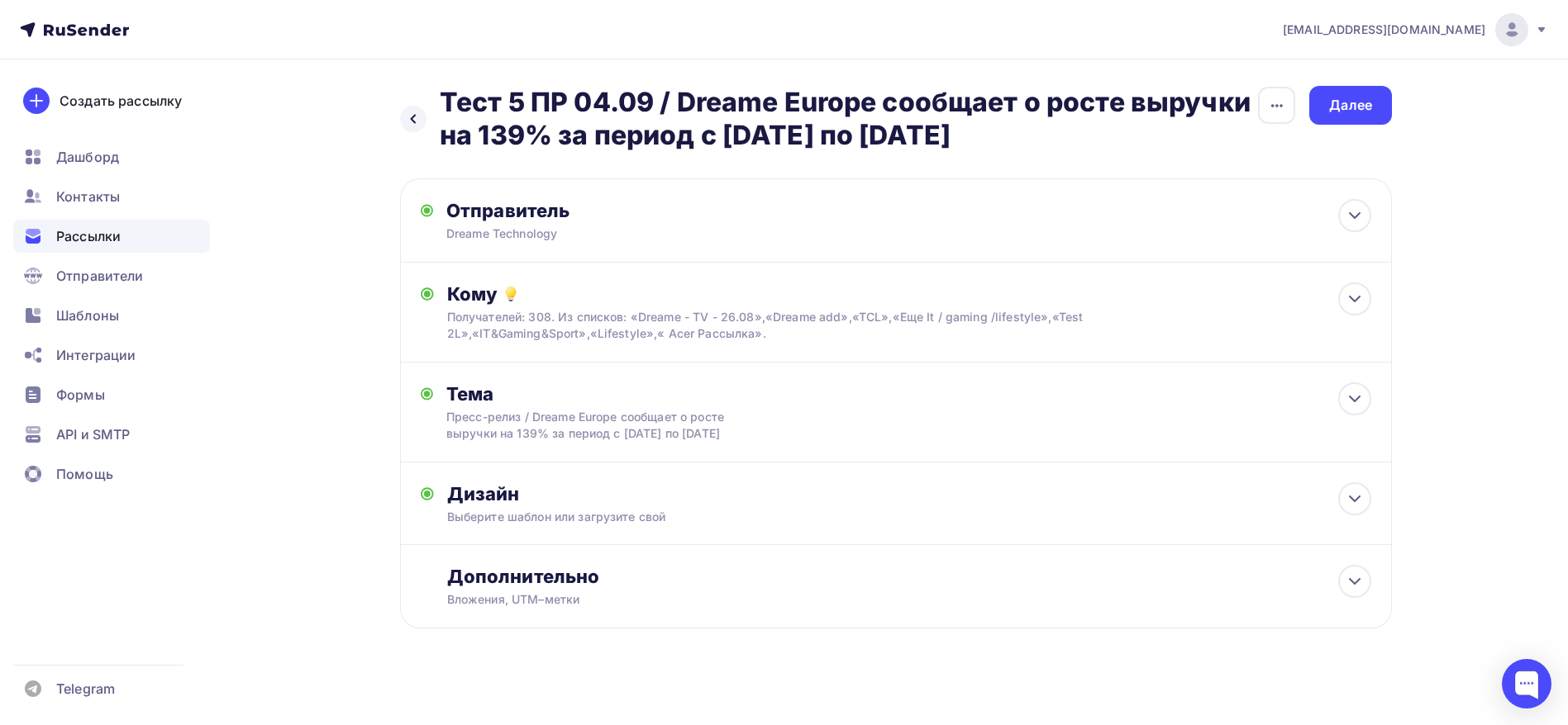
click at [427, 111] on div "Назад Тест 5 ПР 04.09 / Dreame Europe сообщает о росте выручки на 139% за перио…" at bounding box center [828, 118] width 857 height 66
click at [415, 118] on icon at bounding box center [413, 118] width 13 height 13
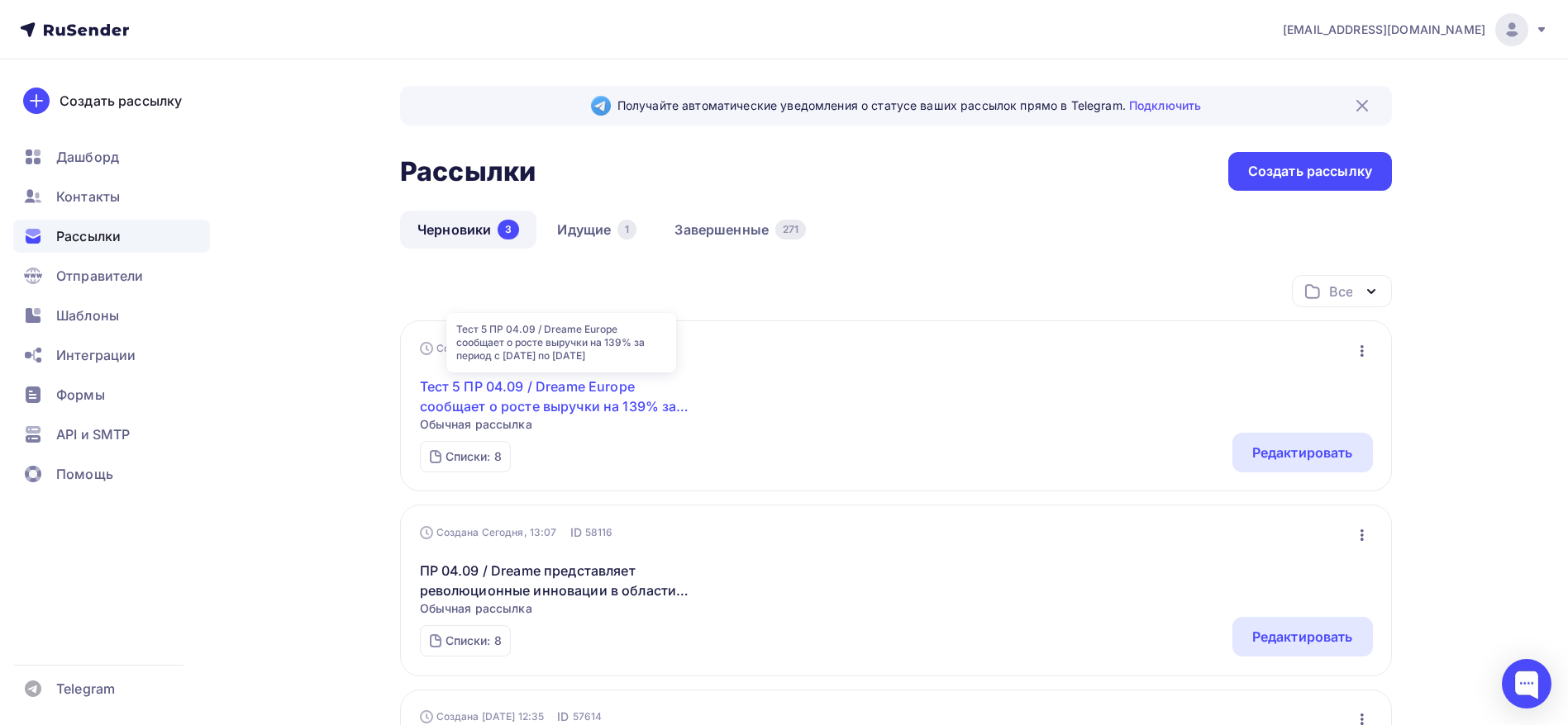
click at [604, 378] on link "Тест 5 ПР 04.09 / Dreame Europe сообщает о росте выручки на 139% за период с [D…" at bounding box center [561, 397] width 284 height 40
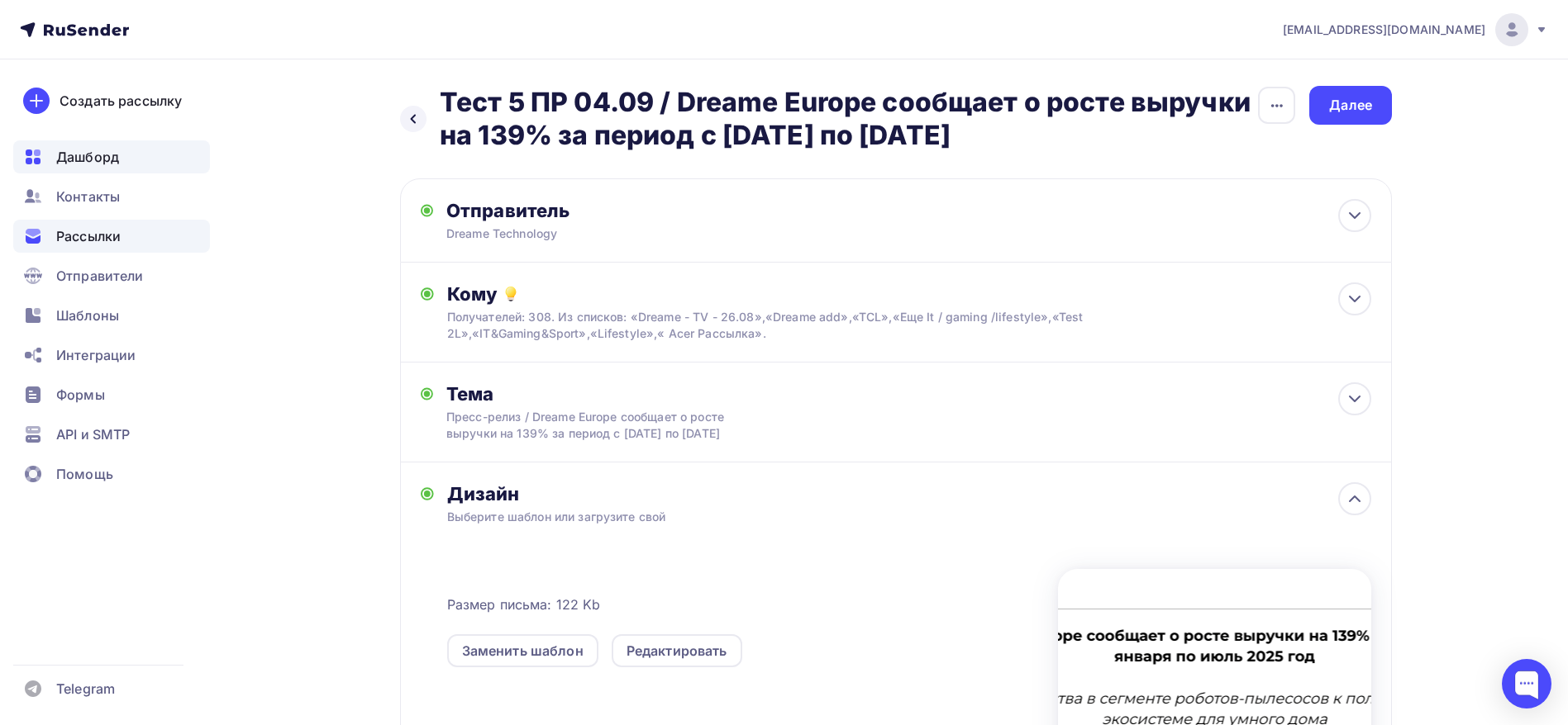
click at [105, 154] on span "Дашборд" at bounding box center [87, 157] width 63 height 20
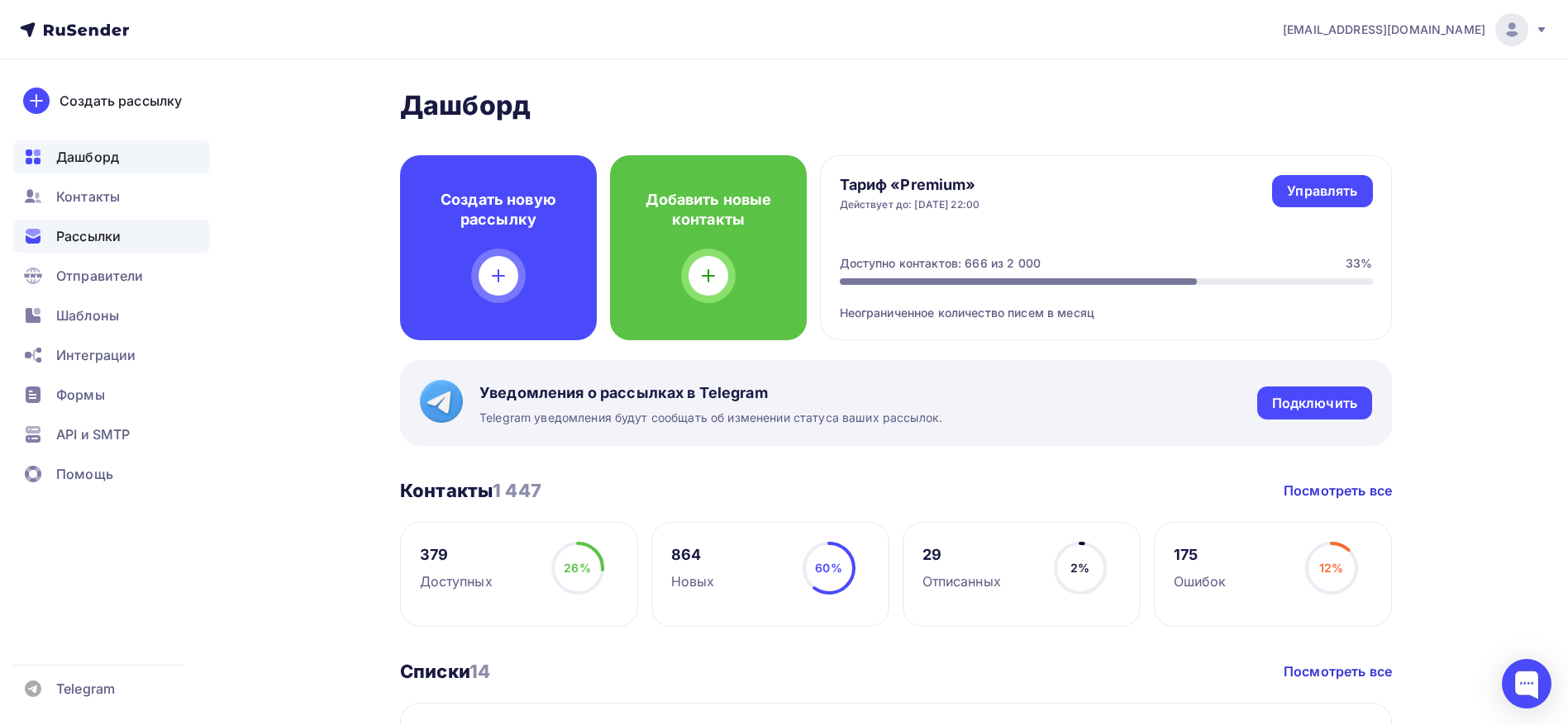
click at [123, 242] on div "Рассылки" at bounding box center [111, 236] width 197 height 33
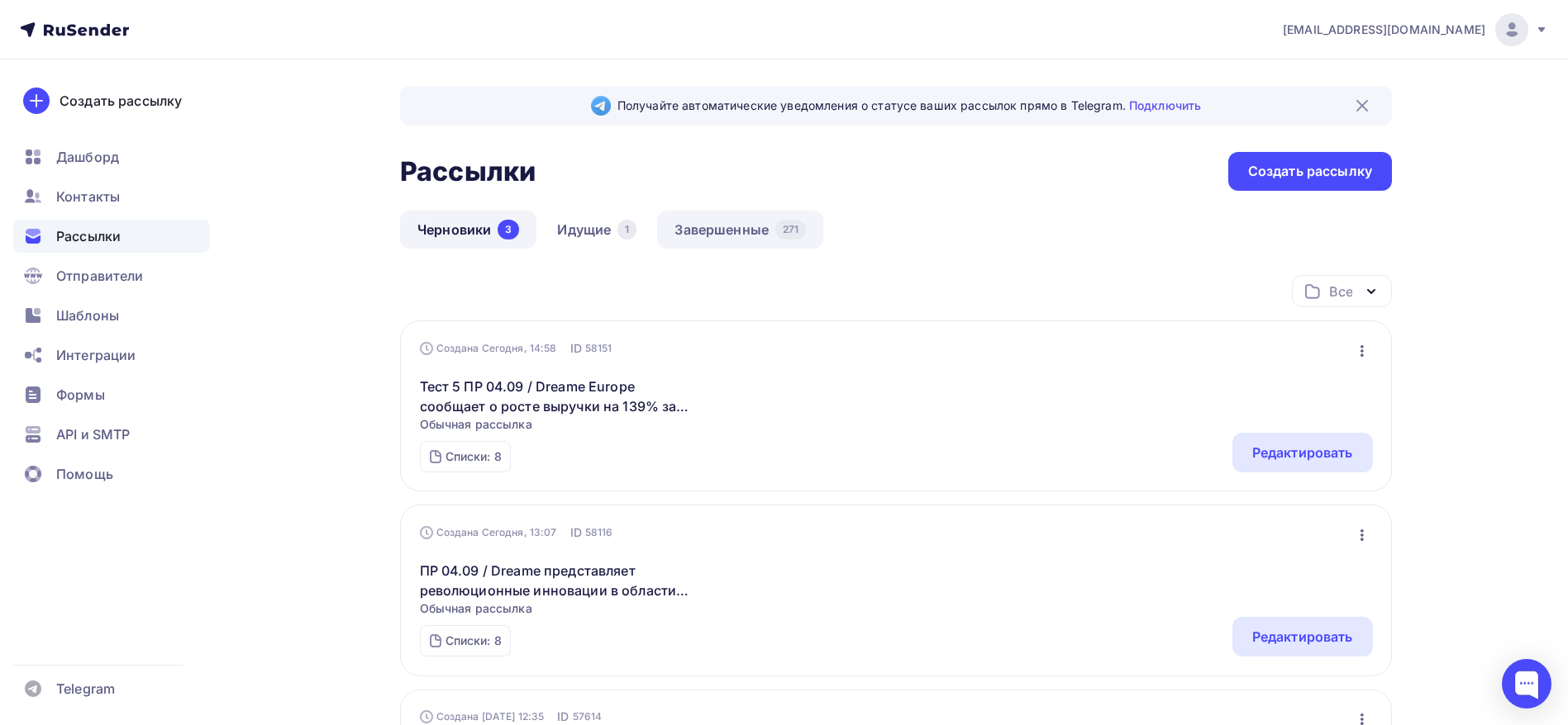
click at [757, 224] on link "Завершенные 271" at bounding box center [739, 230] width 166 height 38
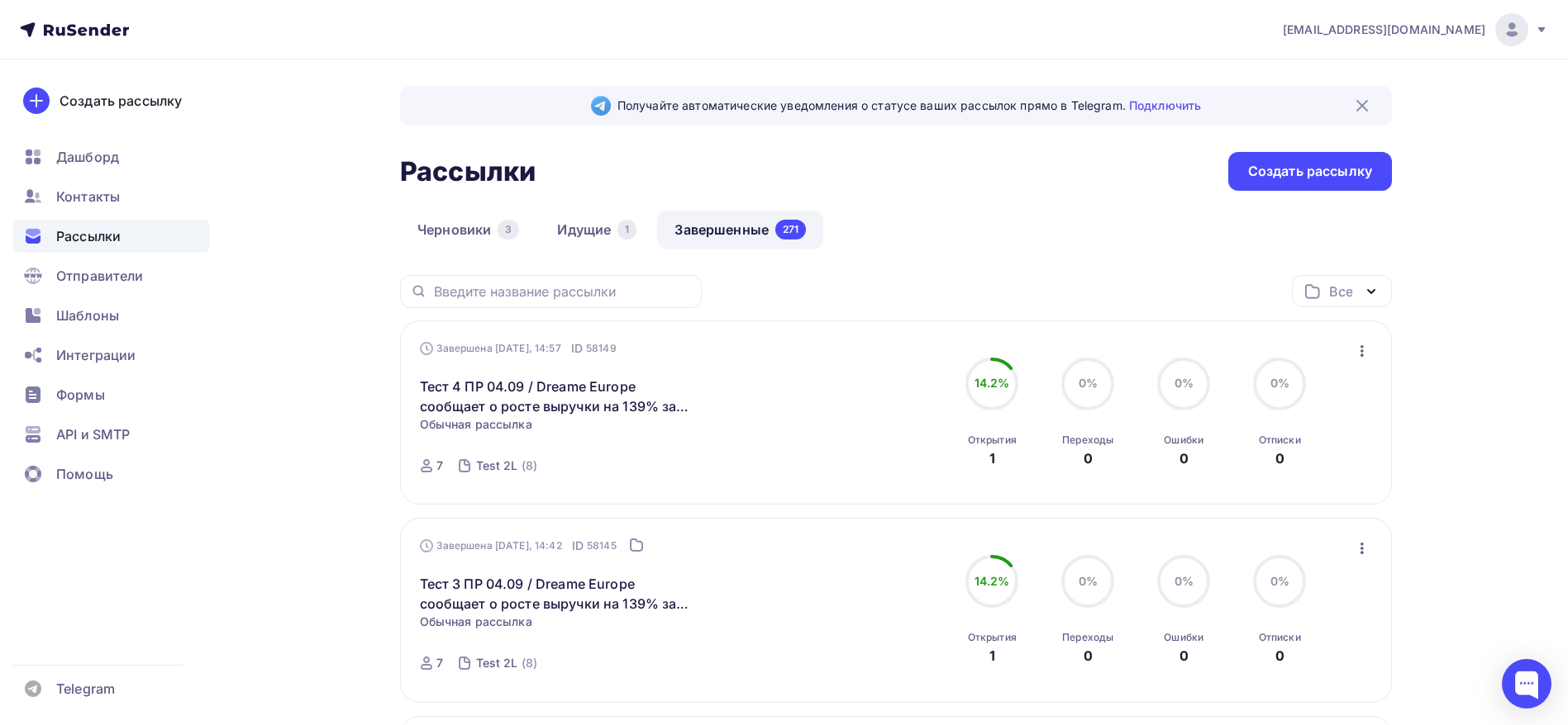
click at [149, 173] on ul "Дашборд Контакты Рассылки Отправители Шаблоны Интеграции Формы API и SMTP Помощь" at bounding box center [111, 319] width 197 height 359
click at [145, 201] on div "Контакты" at bounding box center [111, 196] width 197 height 33
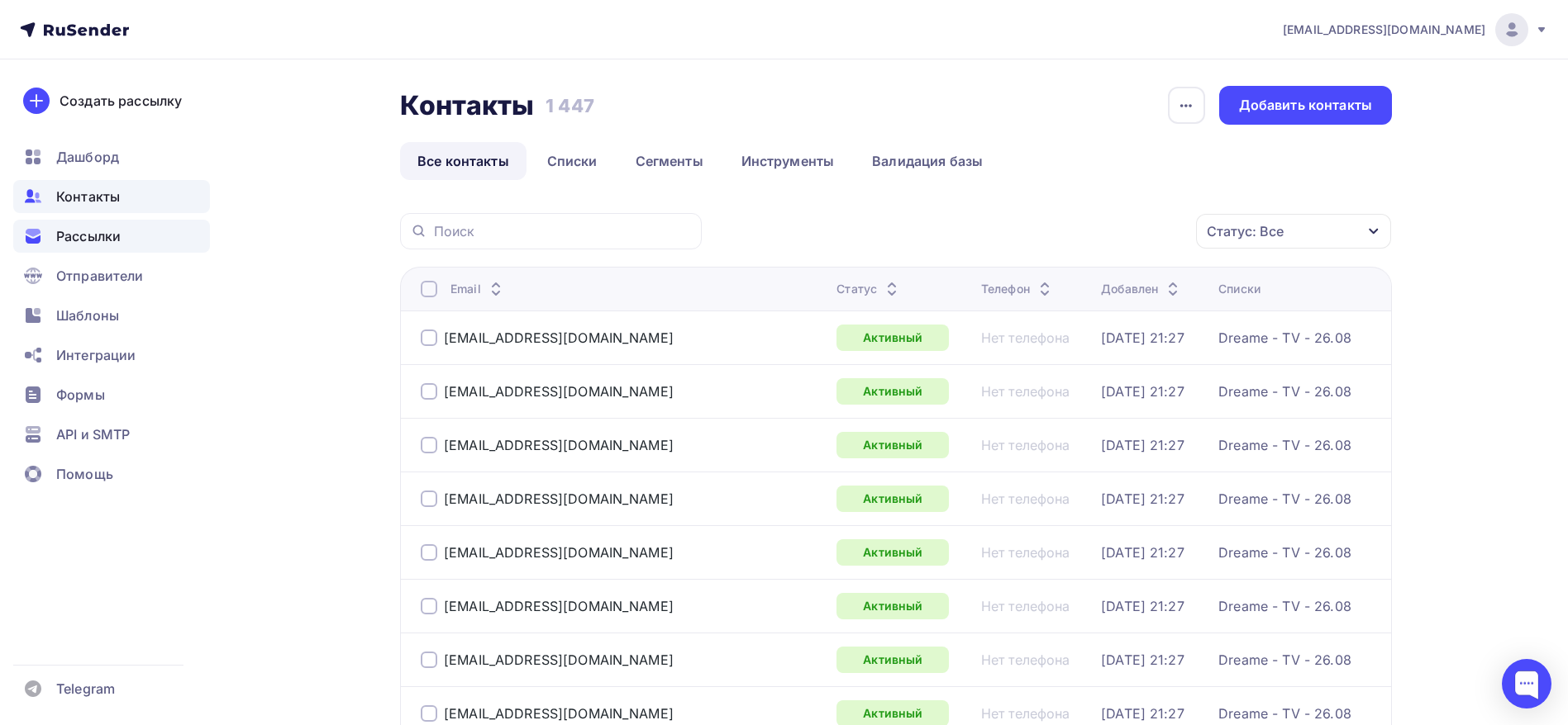
click at [136, 236] on div "Рассылки" at bounding box center [111, 236] width 197 height 33
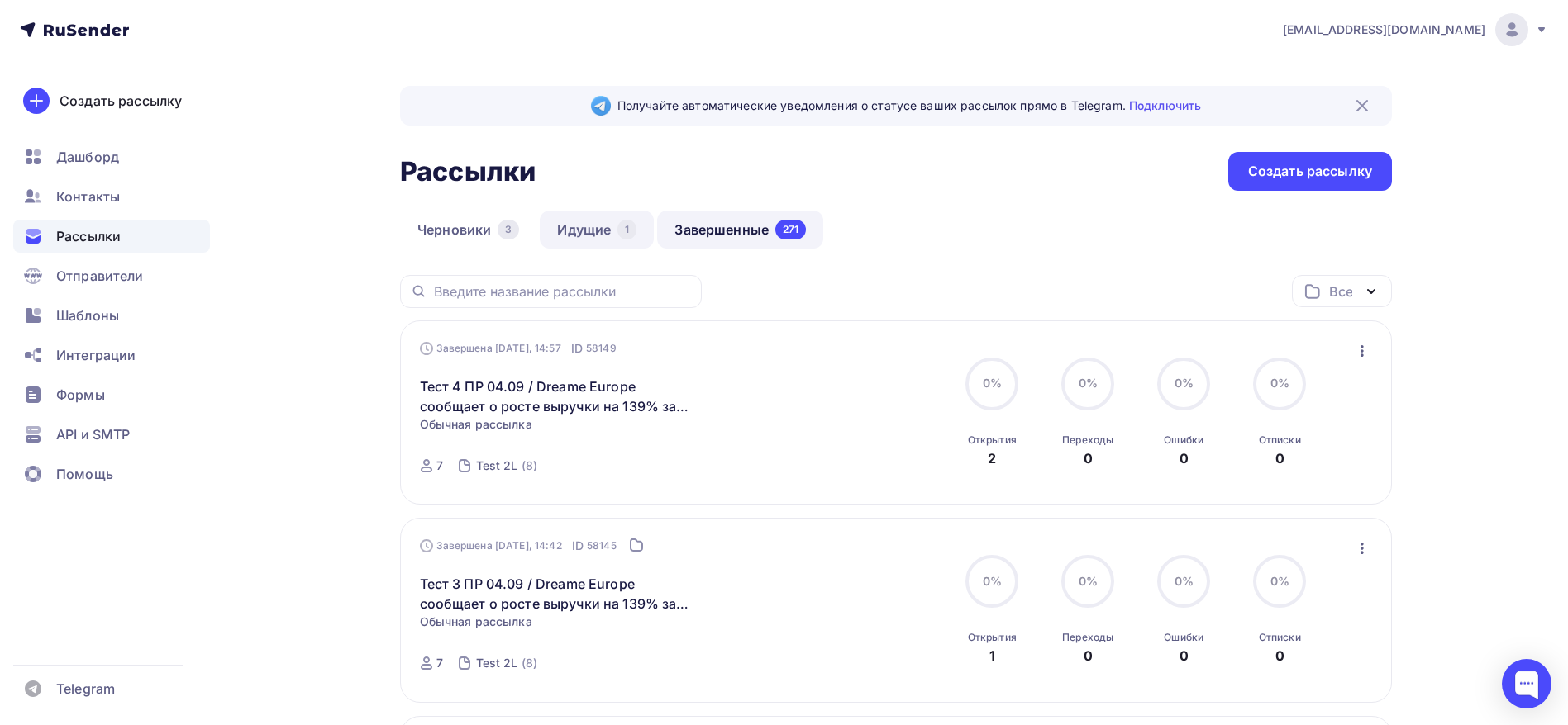
click at [594, 222] on link "Идущие 1" at bounding box center [596, 230] width 114 height 38
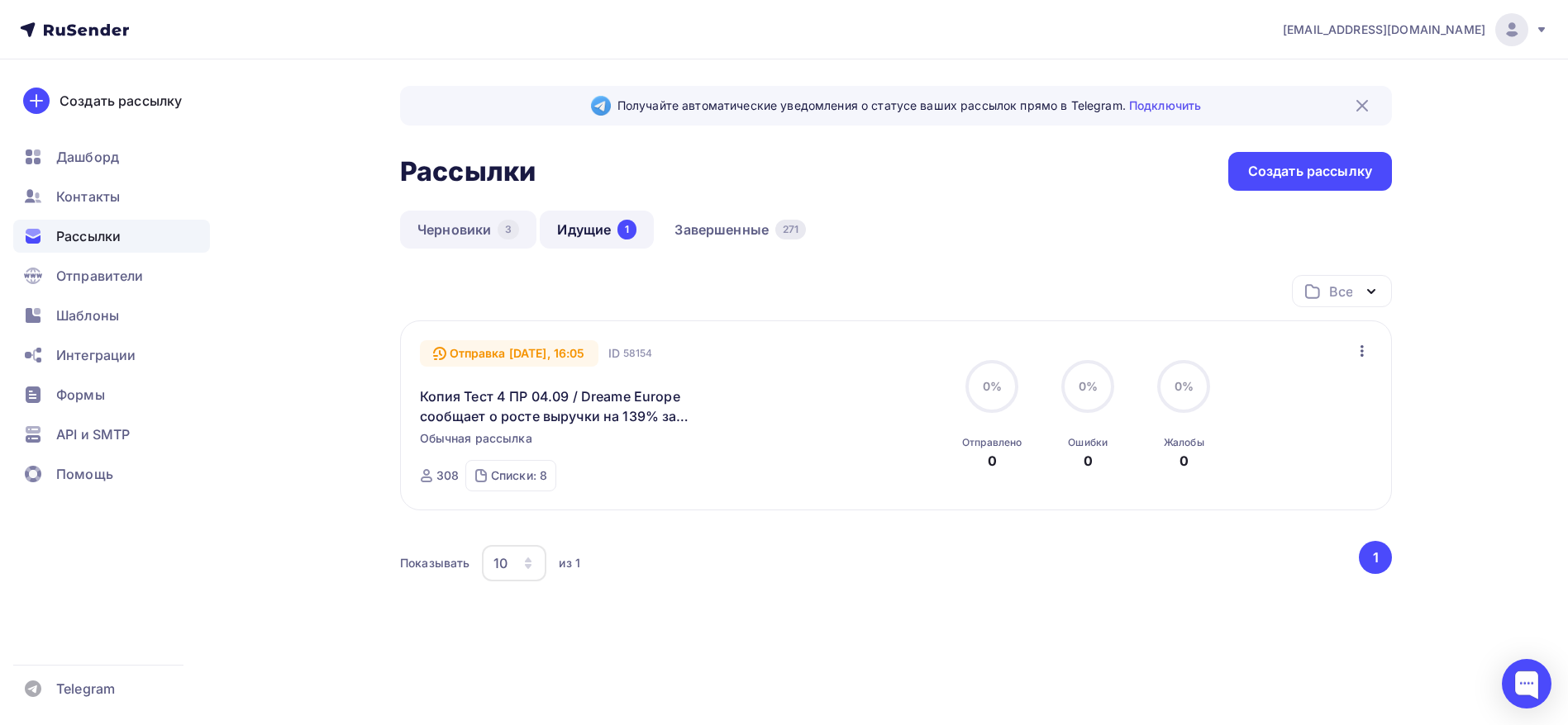
click at [462, 230] on link "Черновики 3" at bounding box center [468, 230] width 136 height 38
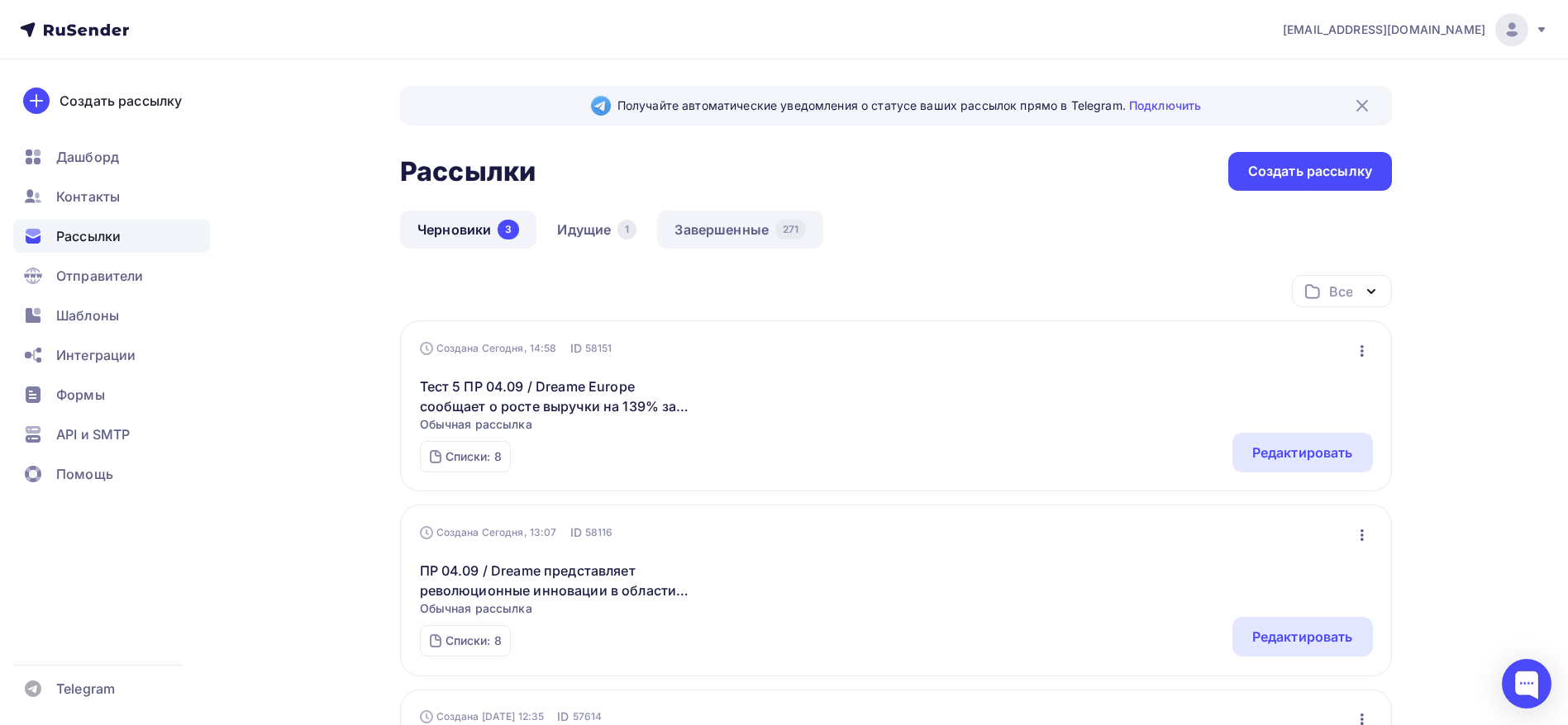
click at [725, 234] on link "Завершенные 271" at bounding box center [739, 230] width 166 height 38
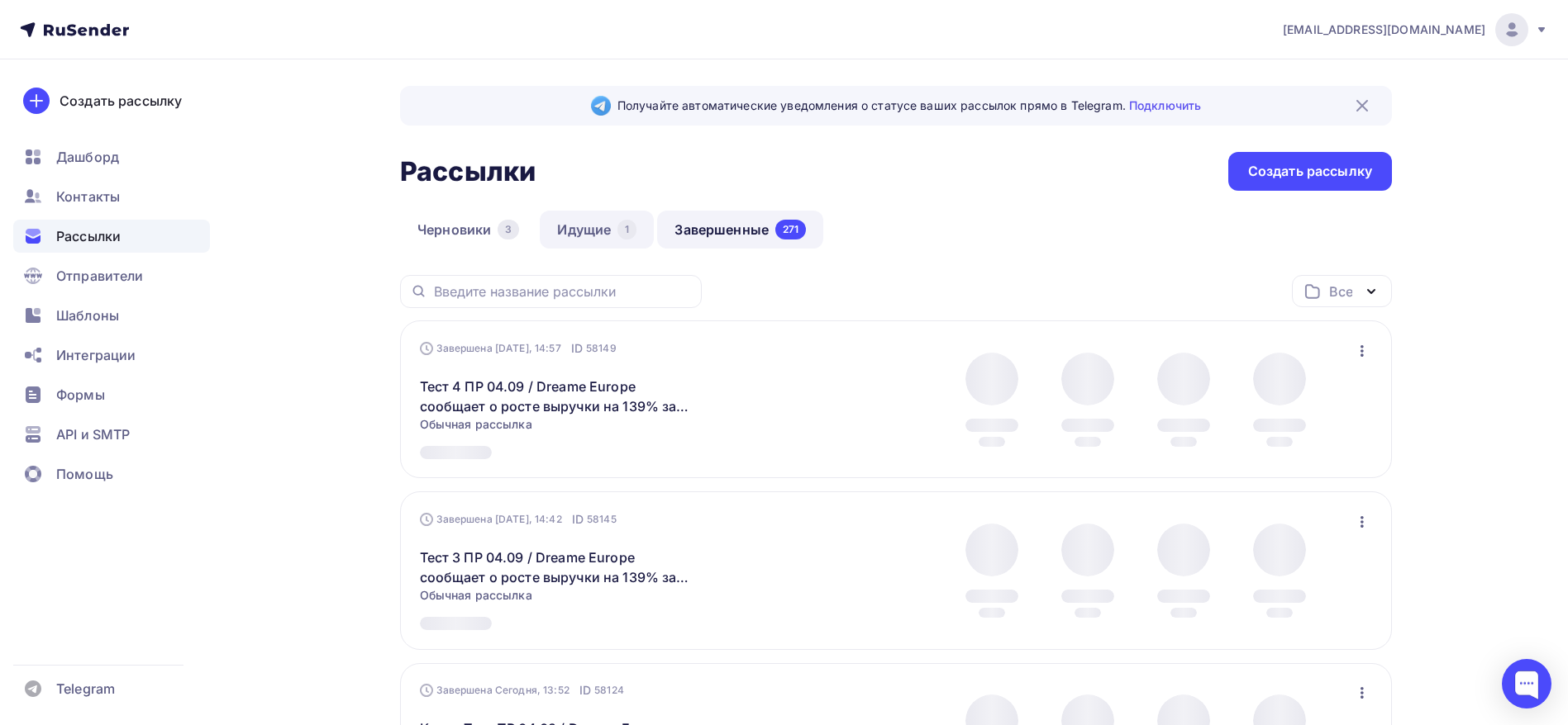
click at [607, 236] on link "Идущие 1" at bounding box center [596, 230] width 114 height 38
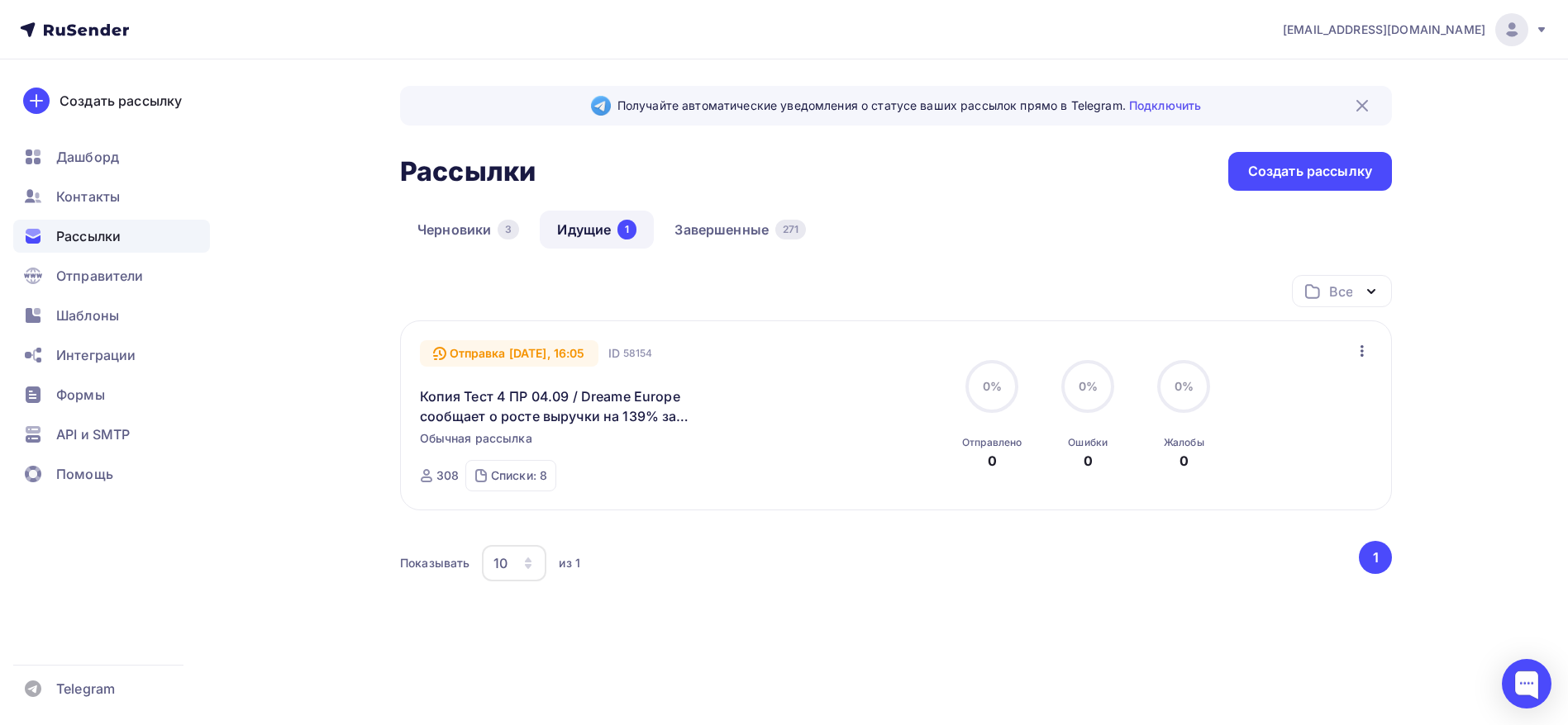
click at [1166, 95] on div "Получайте автоматические уведомления о статусе ваших рассылок прямо в Telegram.…" at bounding box center [895, 105] width 992 height 40
click at [1166, 101] on link "Подключить" at bounding box center [1165, 105] width 72 height 14
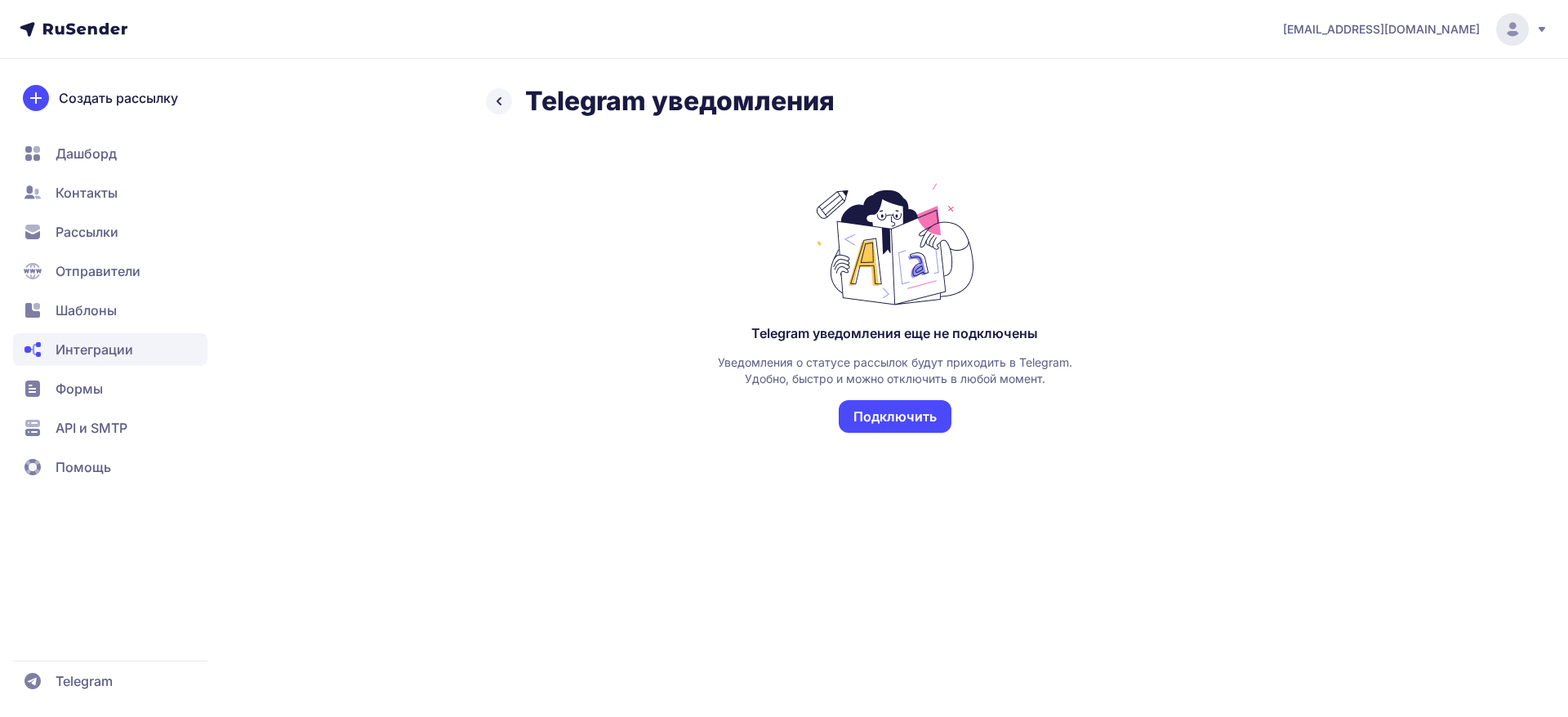
click at [916, 403] on button "Подключить" at bounding box center [895, 416] width 113 height 32
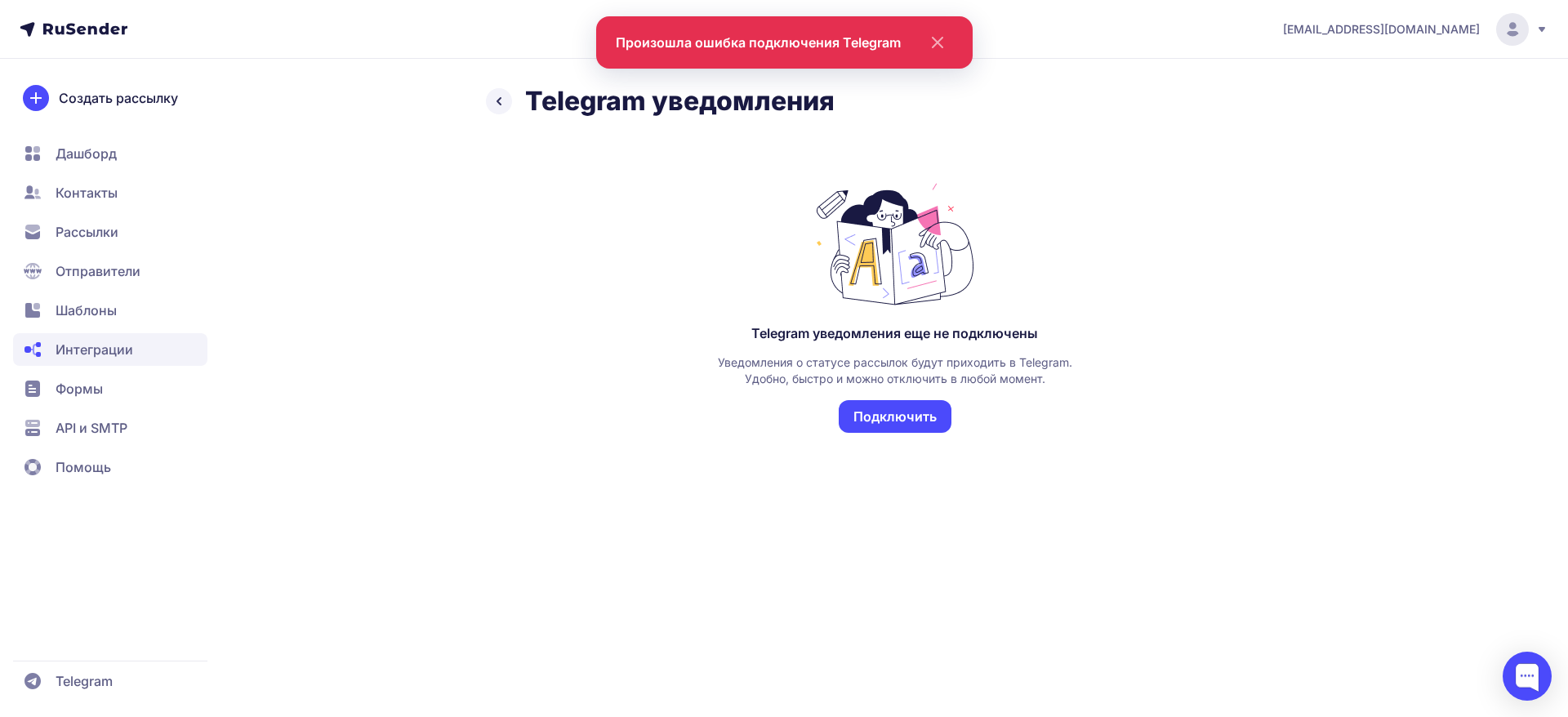
click at [498, 98] on icon at bounding box center [499, 101] width 20 height 20
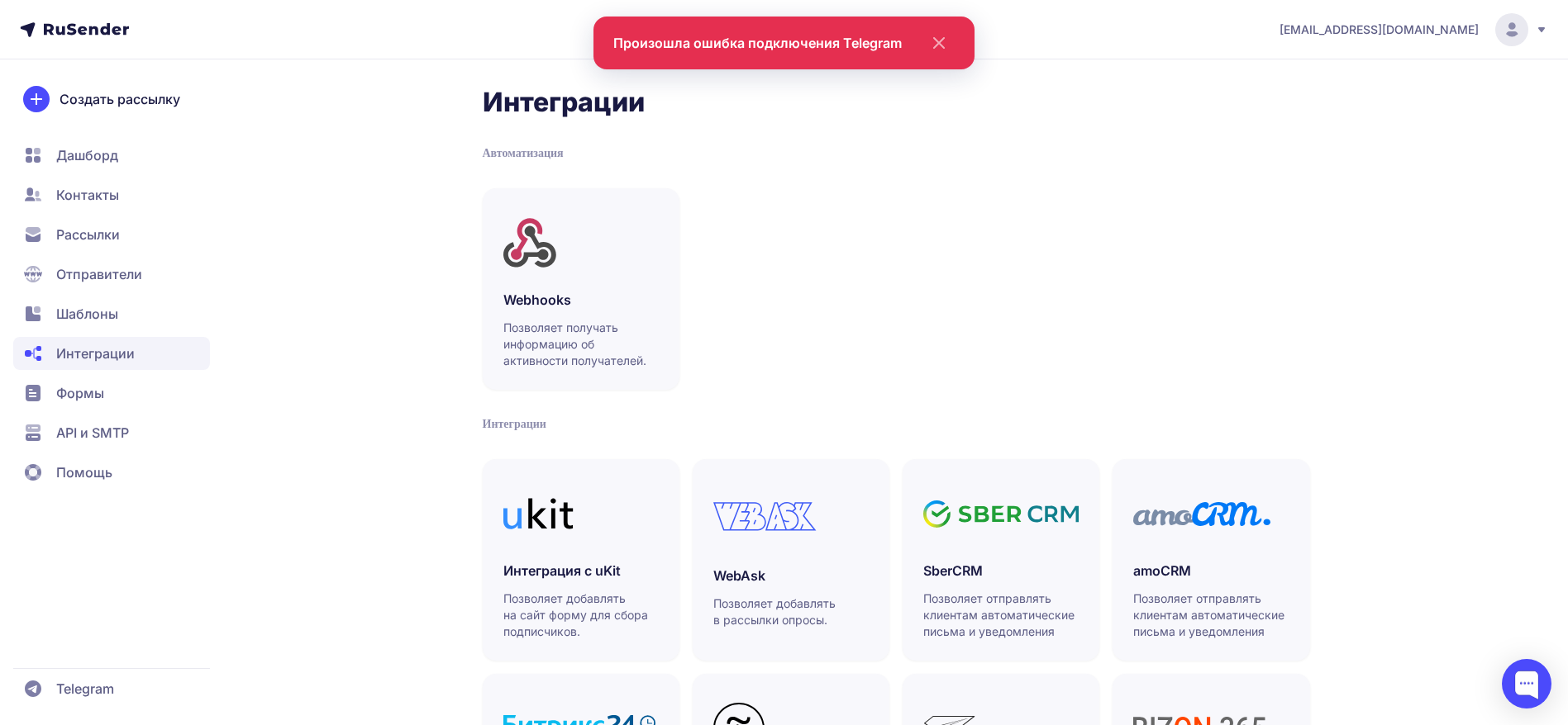
click at [77, 252] on nav "Дашборд Контакты Рассылки Отправители Шаблоны Интеграции Формы API и SMTP Помощь" at bounding box center [111, 314] width 197 height 350
click at [95, 237] on span "Рассылки" at bounding box center [88, 235] width 64 height 20
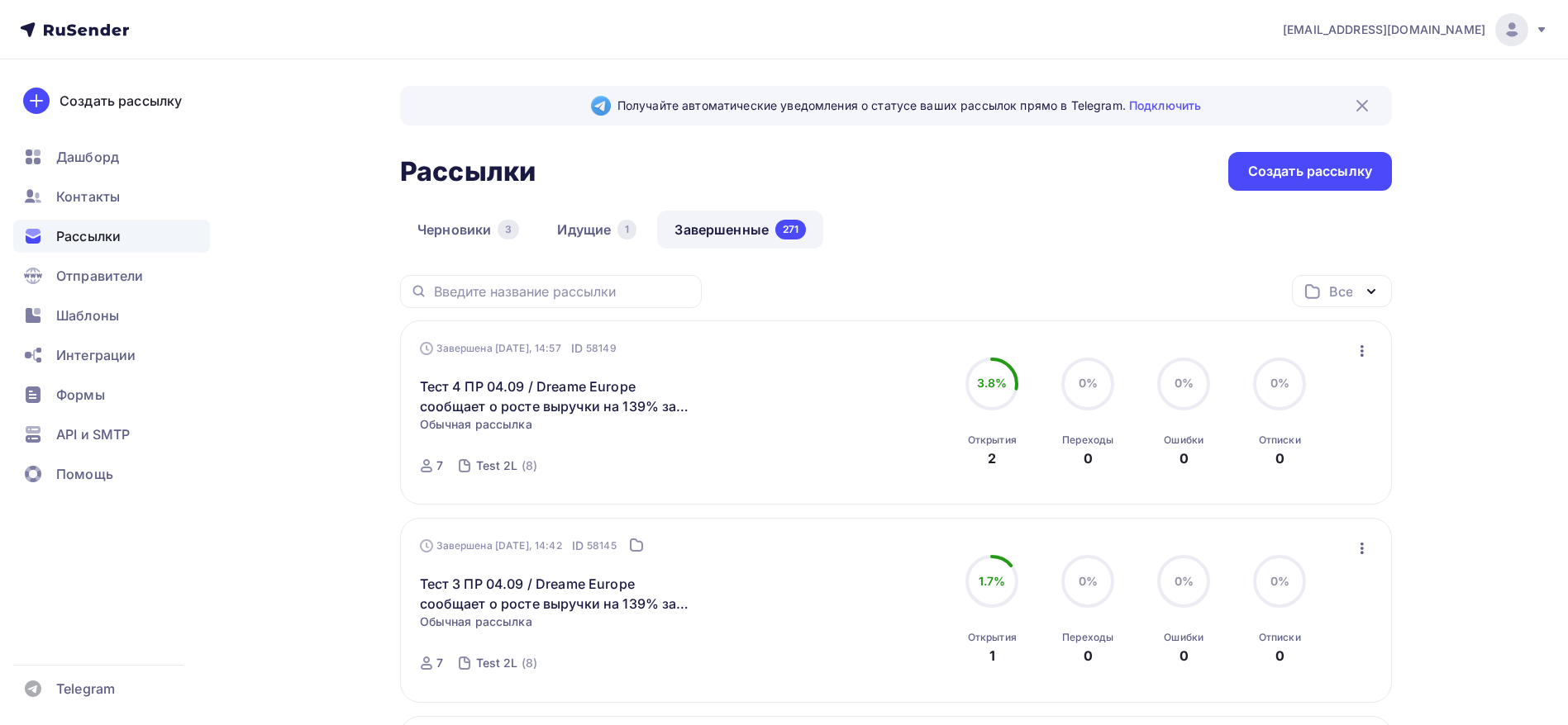
click at [695, 225] on link "Завершенные 271" at bounding box center [739, 230] width 166 height 38
click at [572, 227] on link "Идущие 1" at bounding box center [596, 230] width 114 height 38
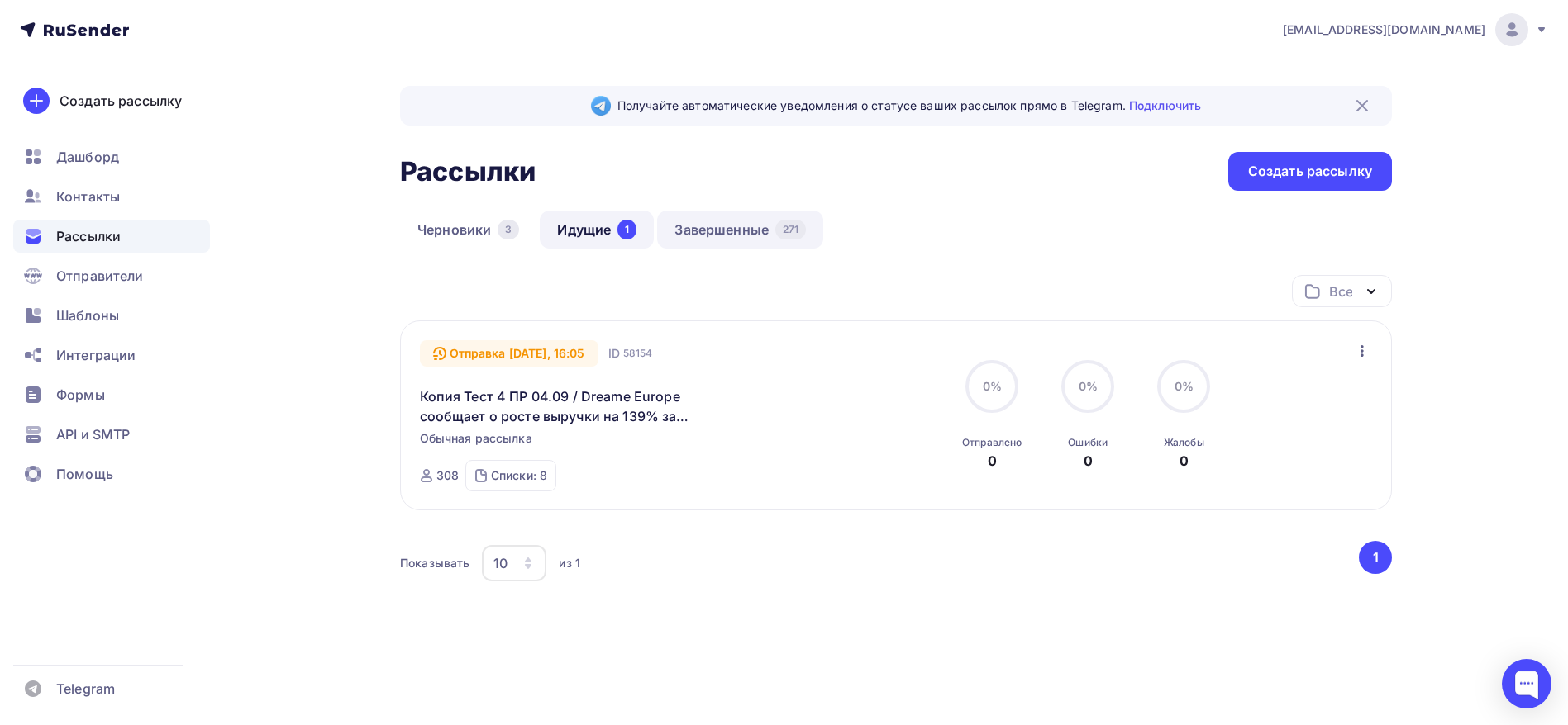
click at [764, 229] on link "Завершенные 271" at bounding box center [739, 230] width 166 height 38
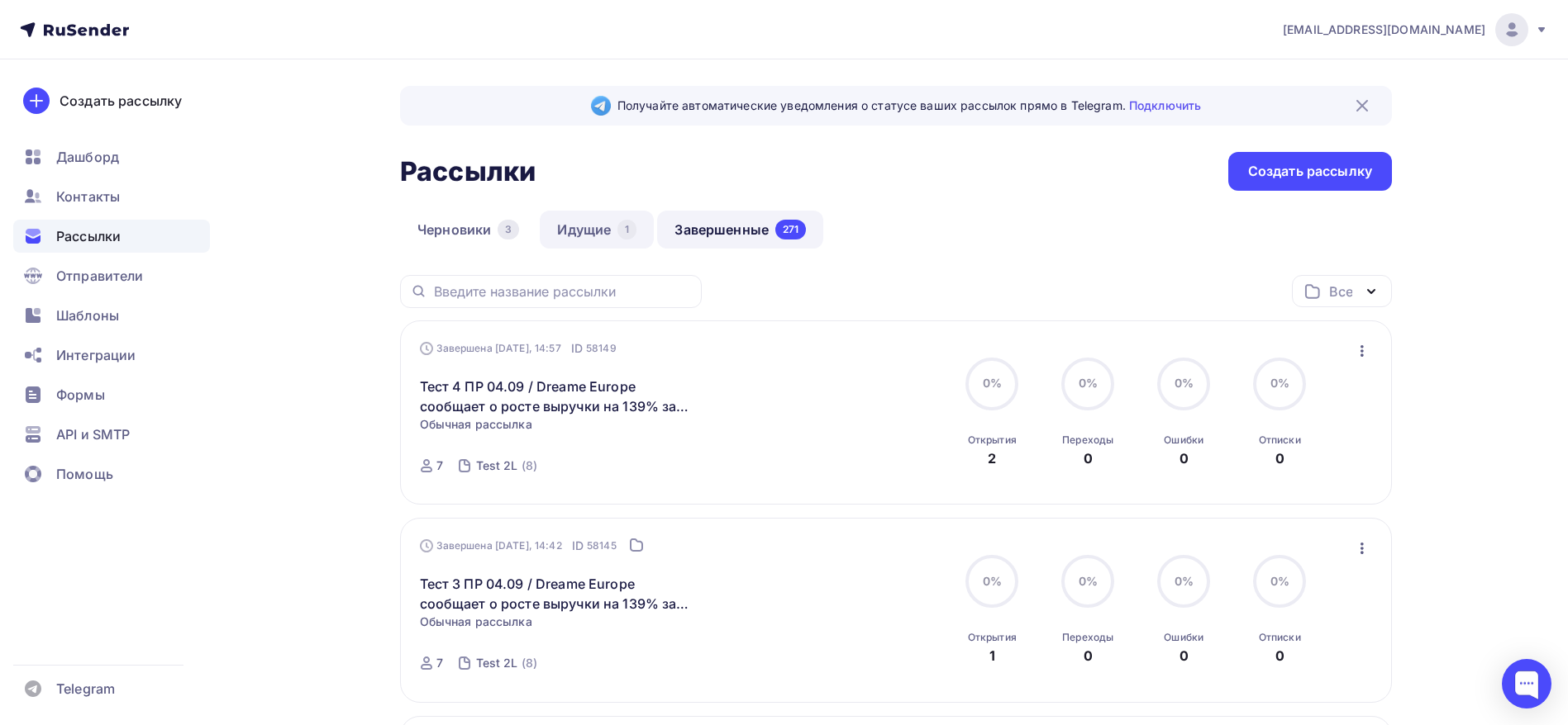
click at [581, 218] on link "Идущие 1" at bounding box center [596, 230] width 114 height 38
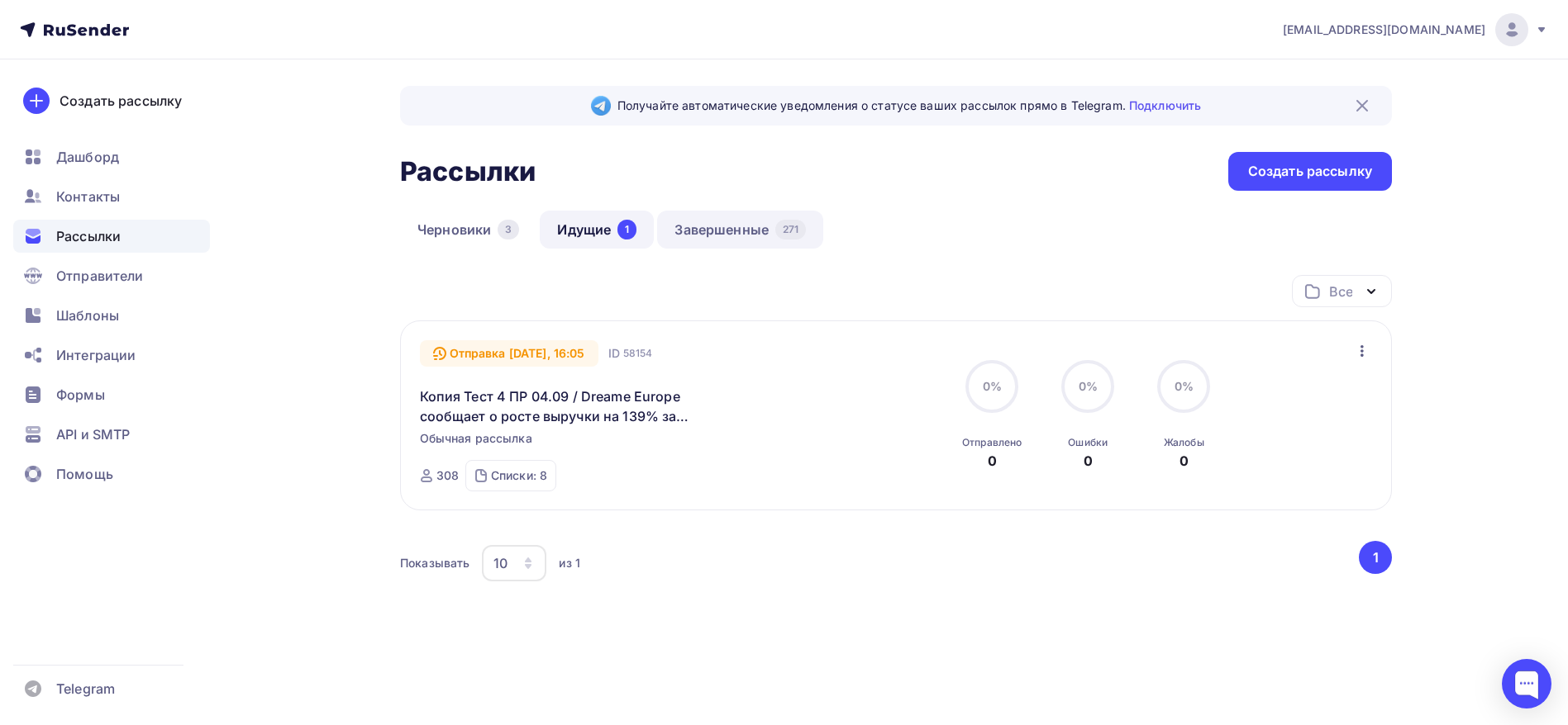
click at [734, 228] on link "Завершенные 271" at bounding box center [739, 230] width 166 height 38
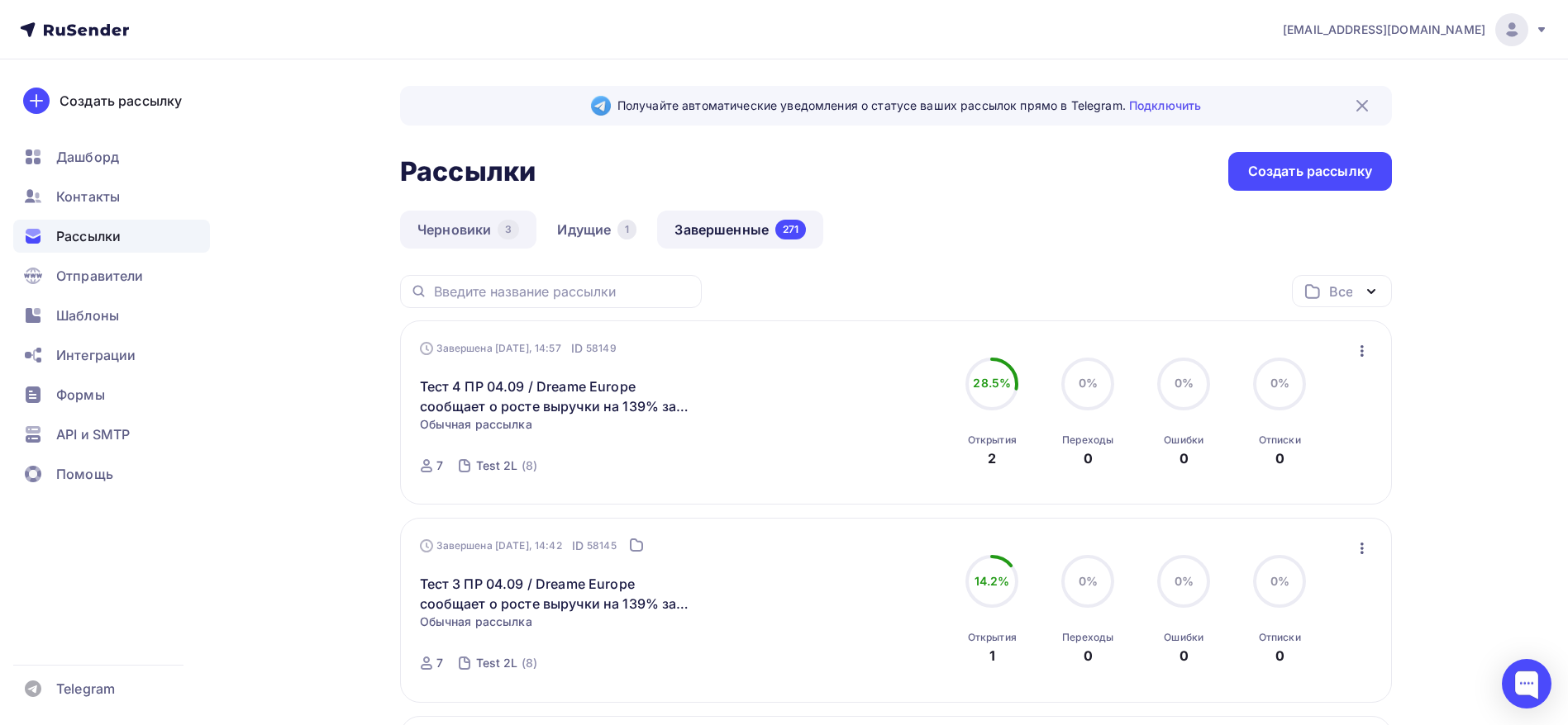
click at [476, 235] on link "Черновики 3" at bounding box center [468, 230] width 136 height 38
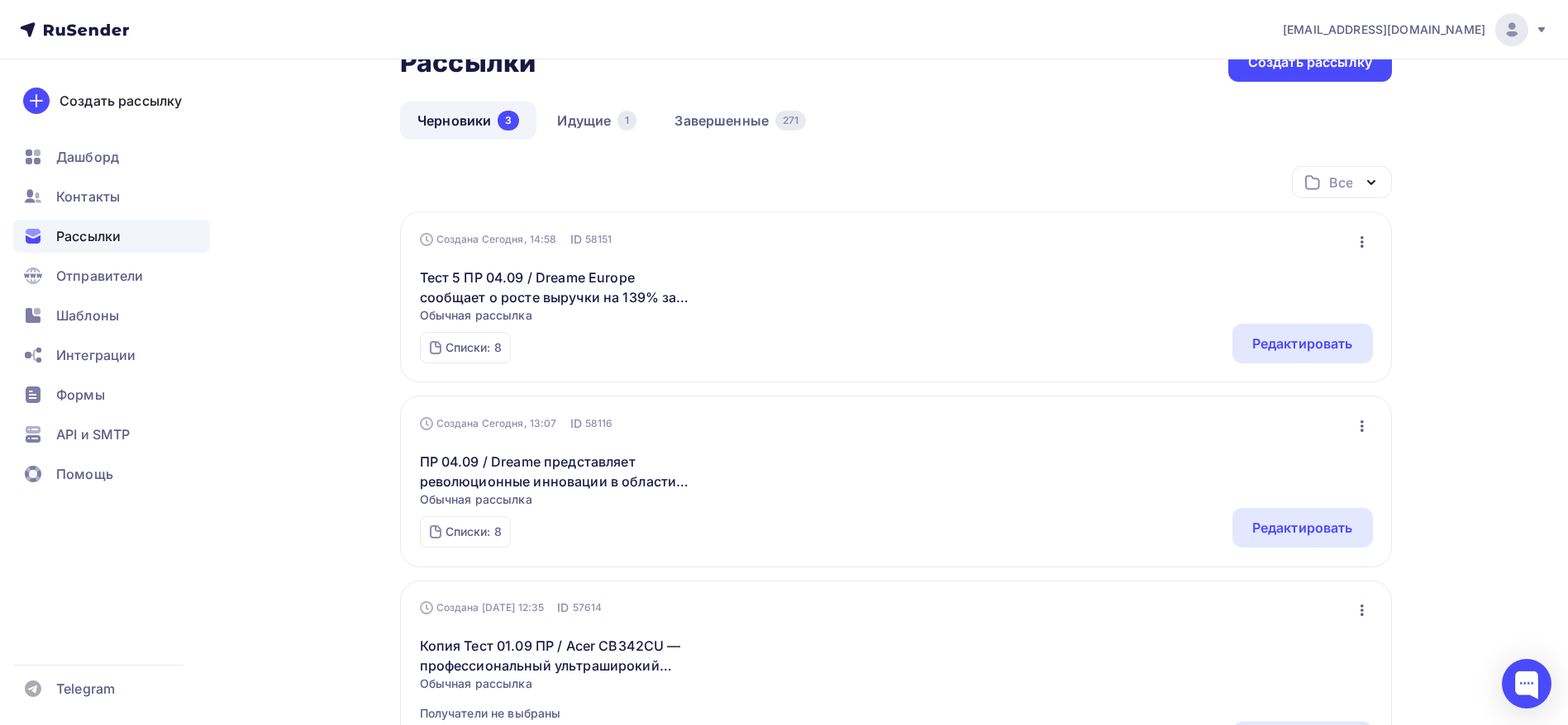
scroll to position [248, 0]
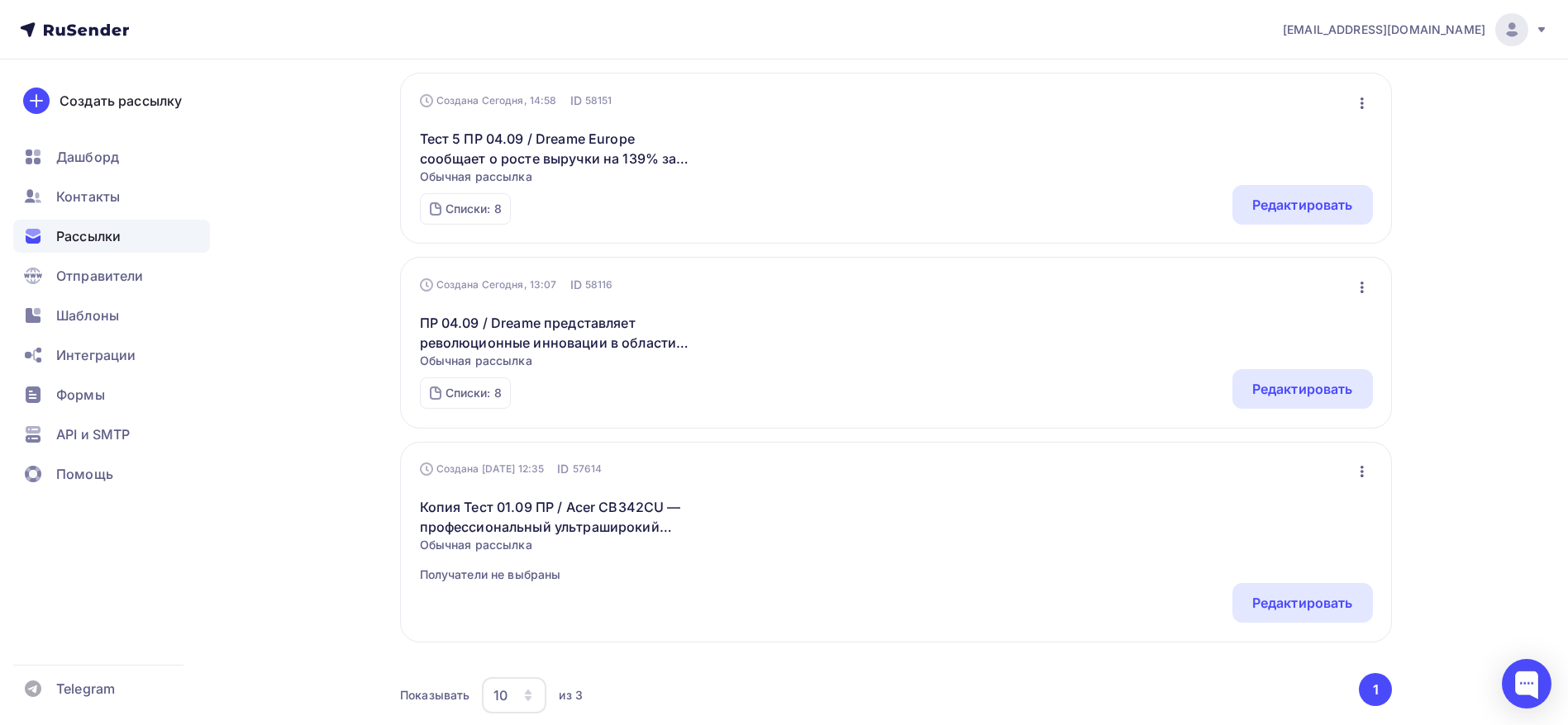
click at [604, 372] on div "Списки: 8 Acer Рассылка (160) IT&Gaming&Sport (150) Dreame - TV - 26.08 (67) Ещ…" at bounding box center [896, 389] width 953 height 40
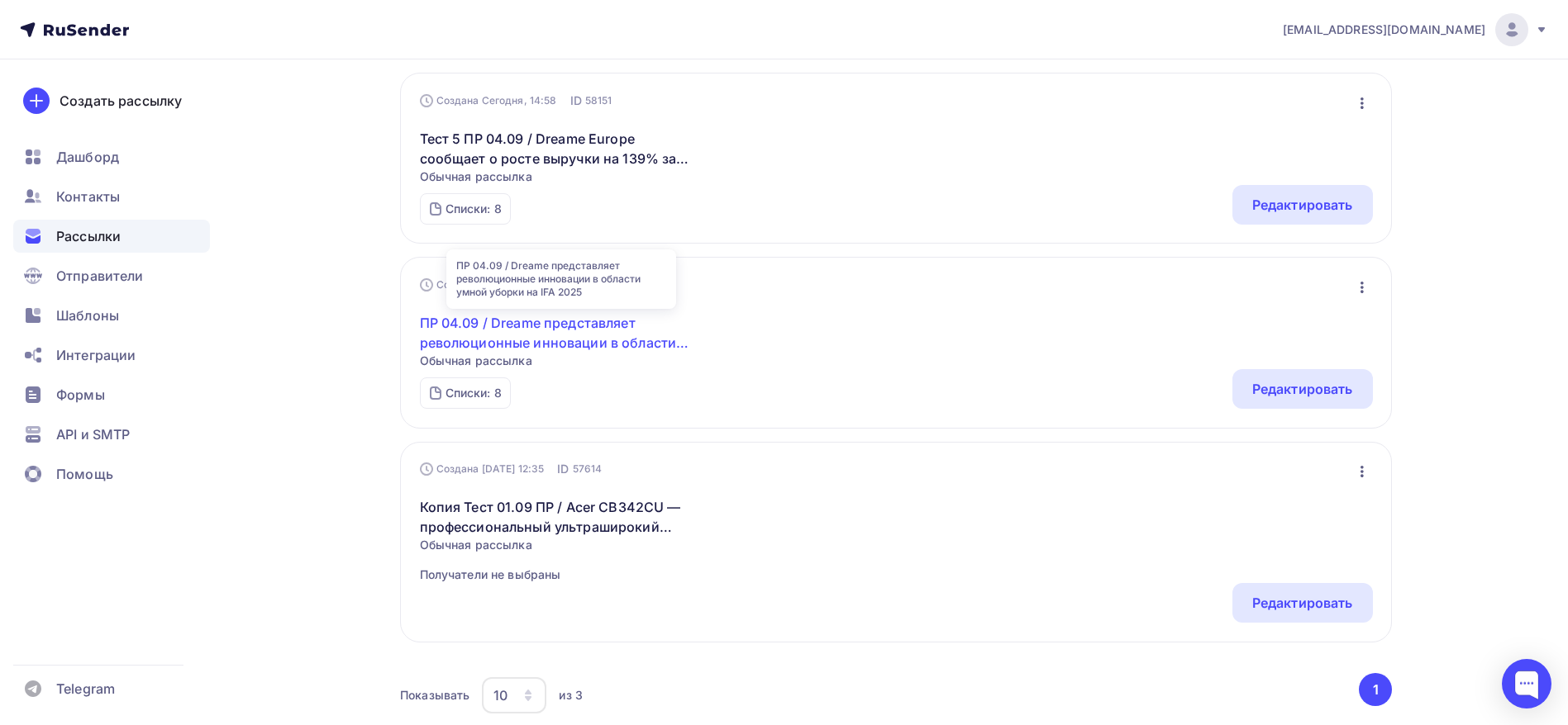
click at [604, 329] on link "ПР 04.09 / Dreame представляет революционные инновации в области умной уборки н…" at bounding box center [561, 333] width 284 height 40
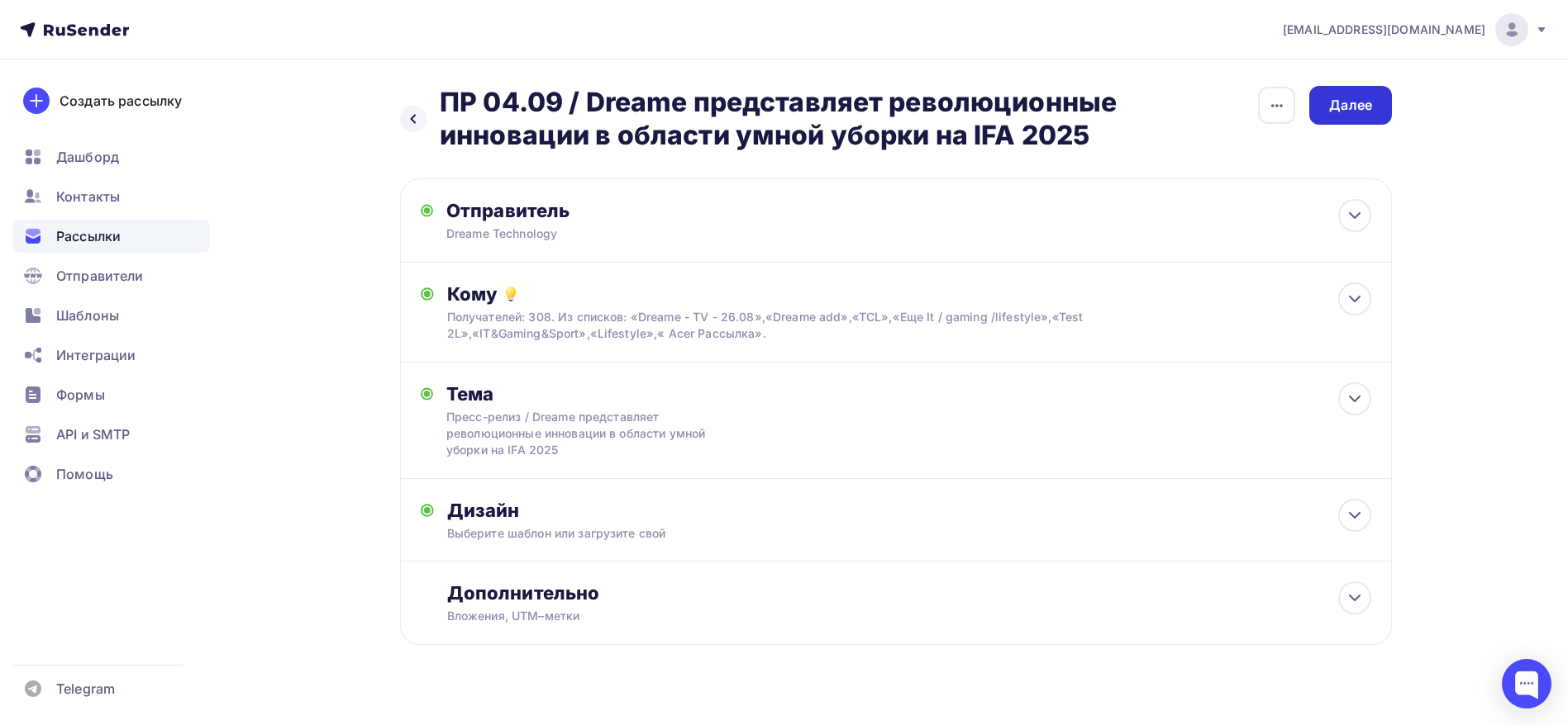
click at [1348, 101] on div "Далее" at bounding box center [1350, 104] width 43 height 19
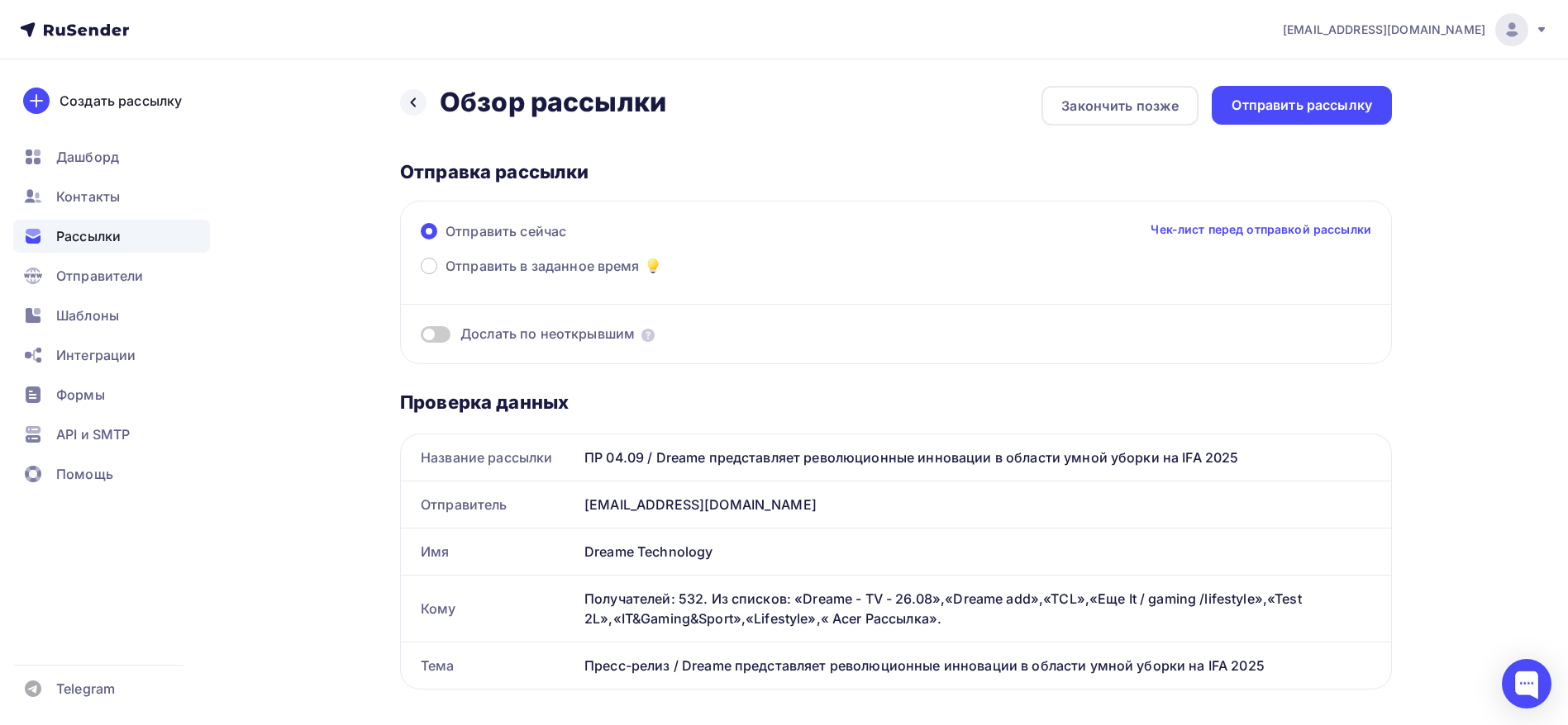
click at [443, 114] on h2 "Обзор рассылки" at bounding box center [553, 101] width 227 height 33
click at [81, 204] on span "Контакты" at bounding box center [88, 197] width 64 height 20
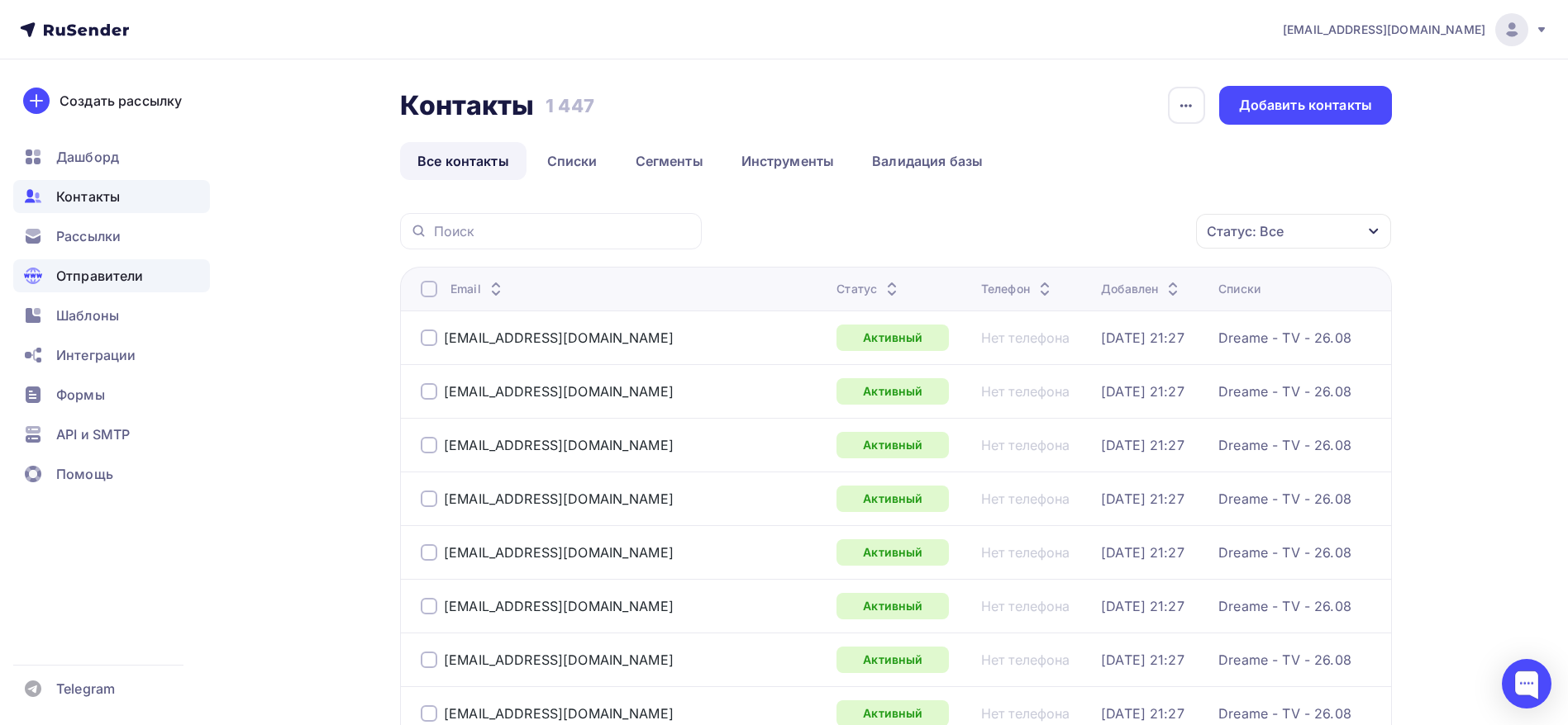
click at [149, 267] on div "Отправители" at bounding box center [111, 275] width 197 height 33
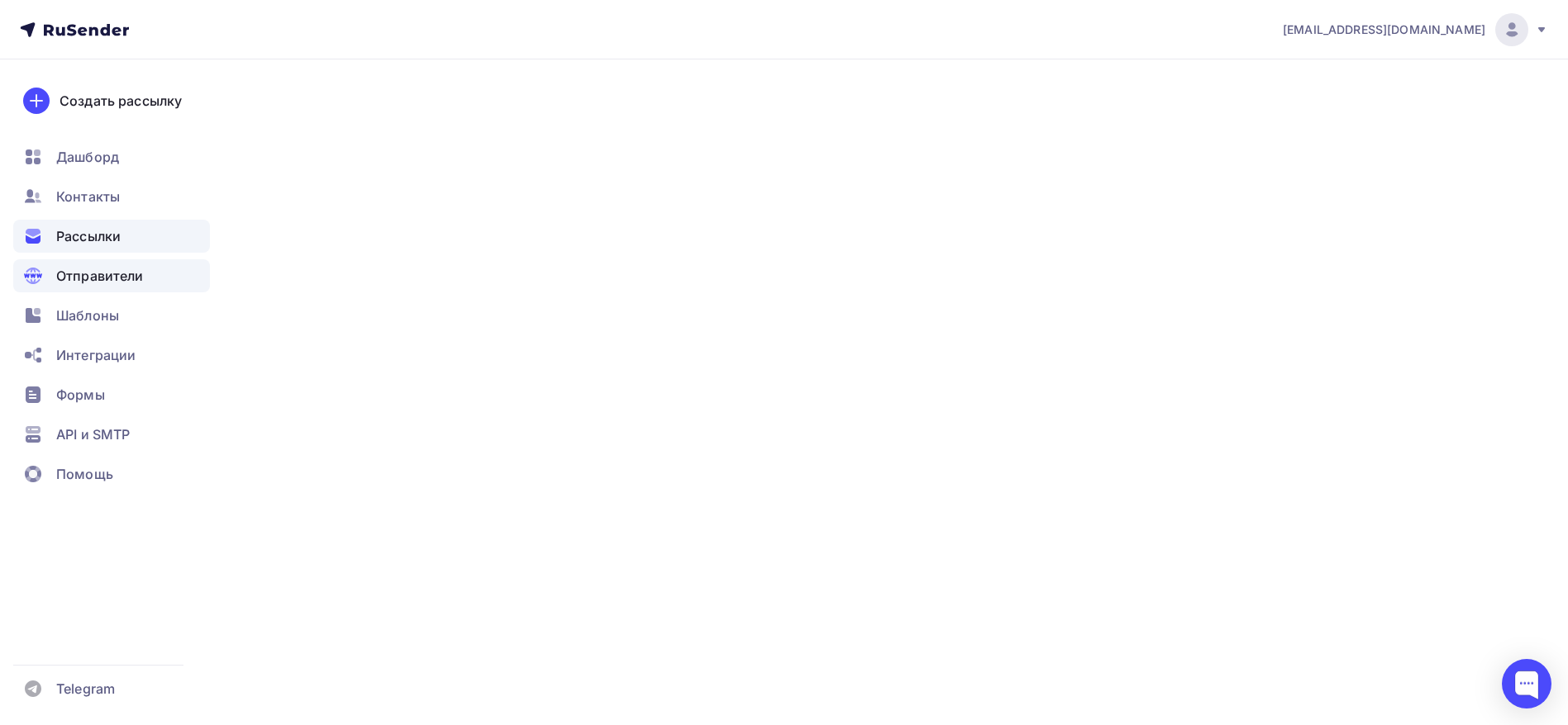
click at [128, 225] on div "Рассылки" at bounding box center [111, 236] width 197 height 33
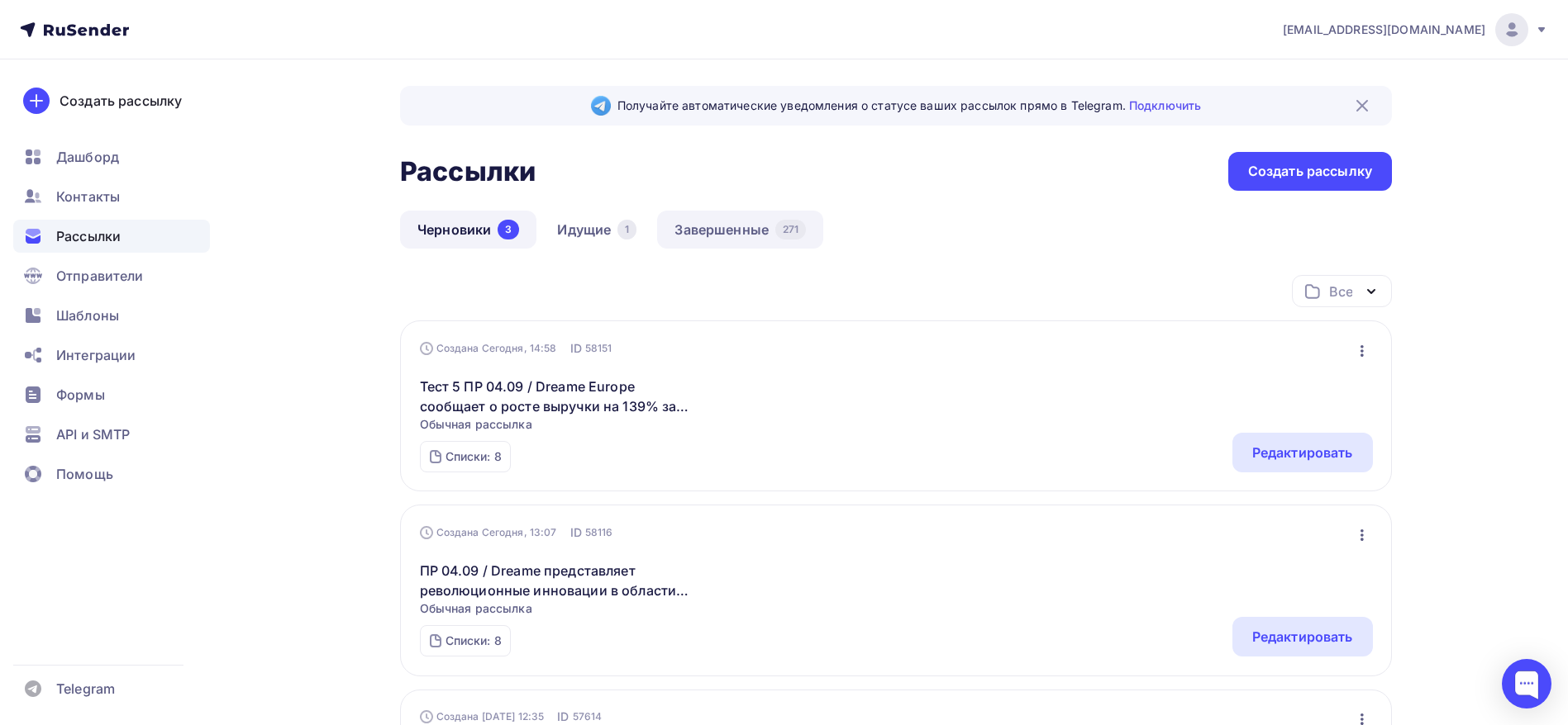
click at [677, 212] on link "Завершенные 271" at bounding box center [739, 230] width 166 height 38
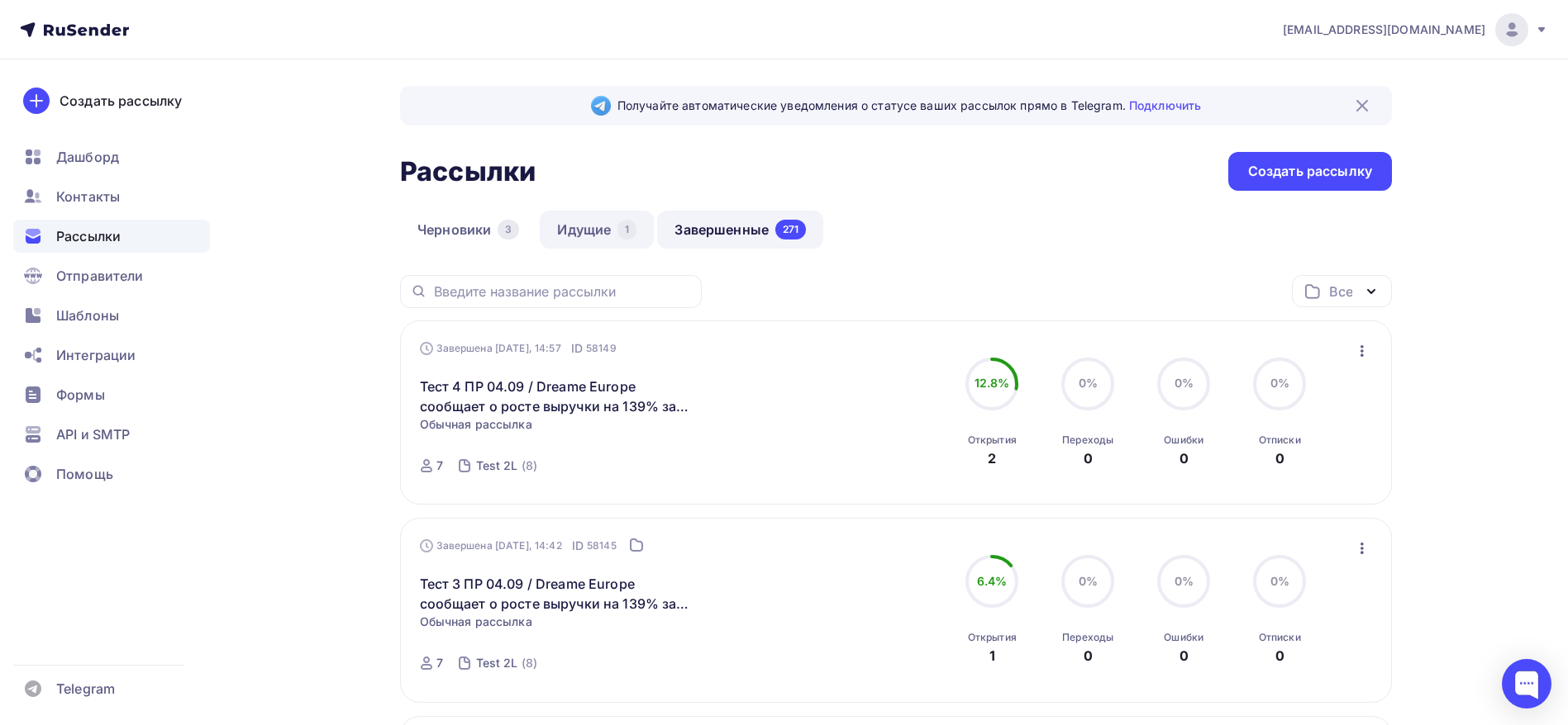
click at [608, 227] on link "Идущие 1" at bounding box center [596, 230] width 114 height 38
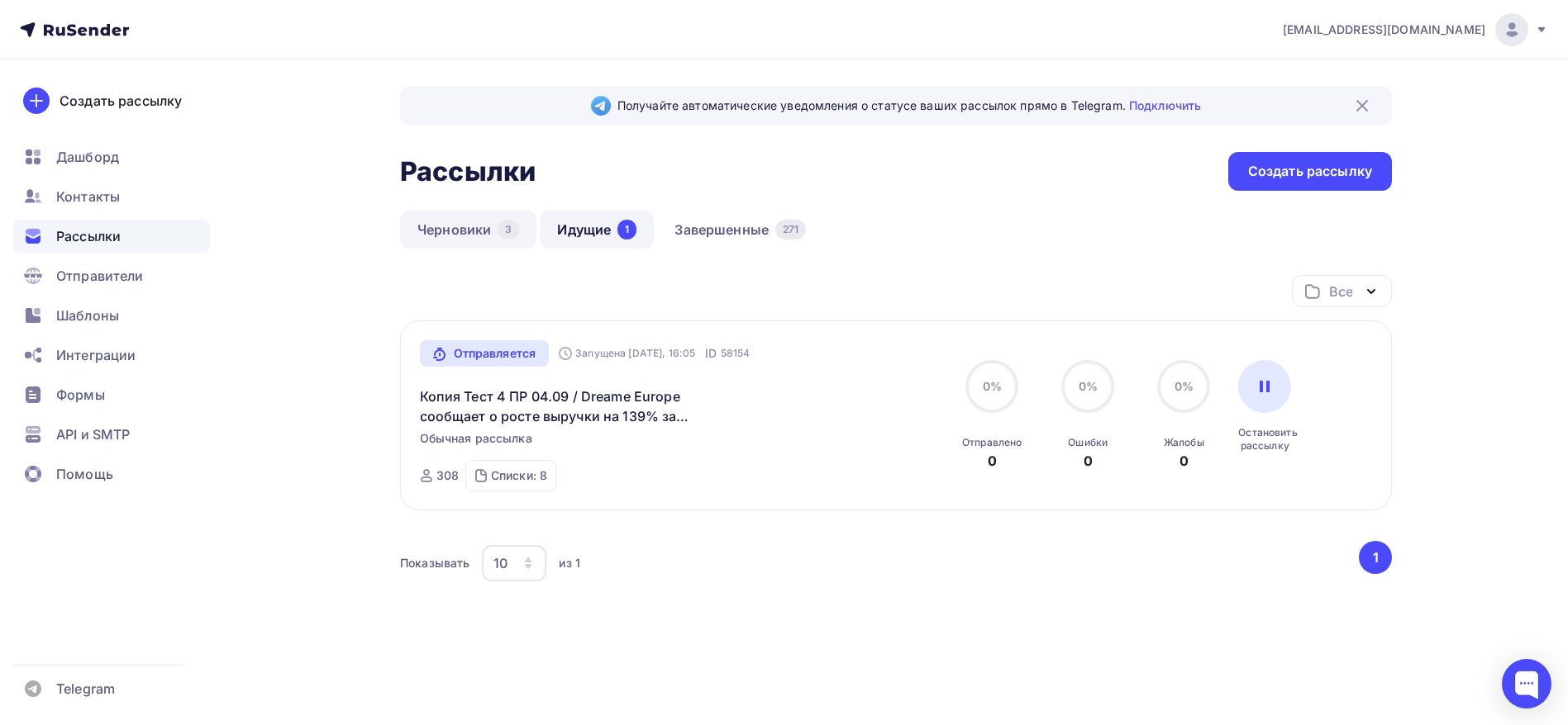
click at [494, 213] on link "Черновики 3" at bounding box center [468, 230] width 136 height 38
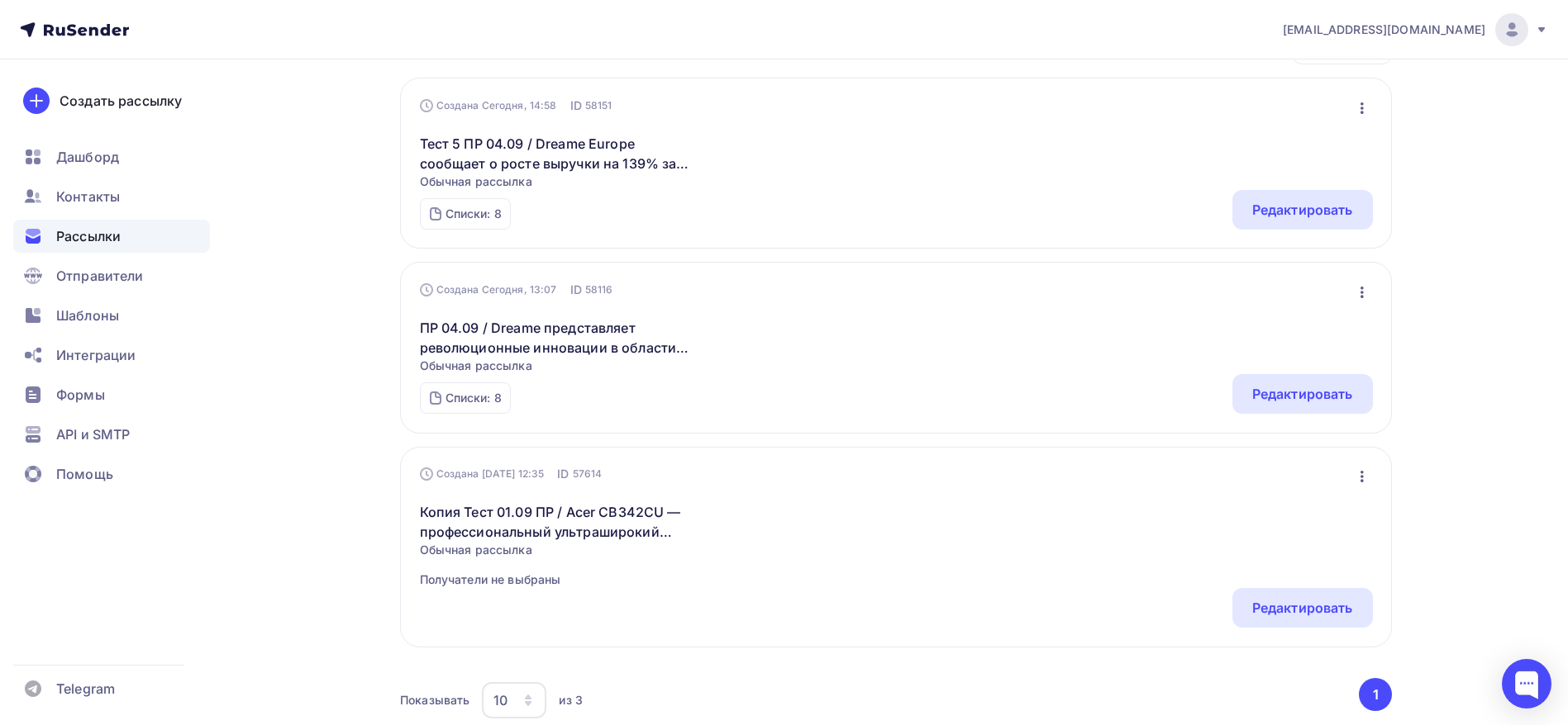
scroll to position [248, 0]
